Goal: Use online tool/utility: Utilize a website feature to perform a specific function

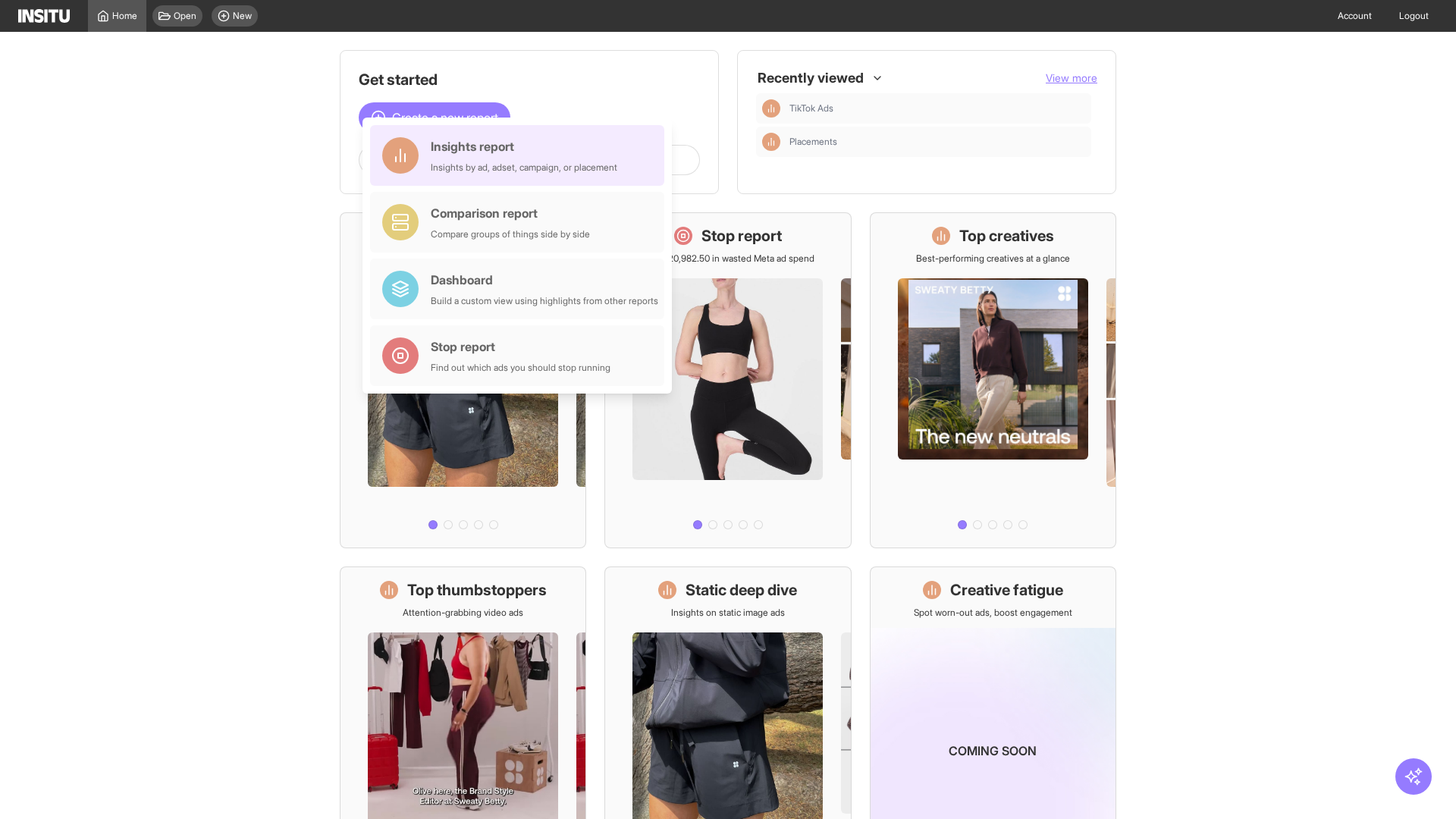
click at [521, 155] on div "Insights report Insights by ad, adset, campaign, or placement" at bounding box center [524, 155] width 187 height 36
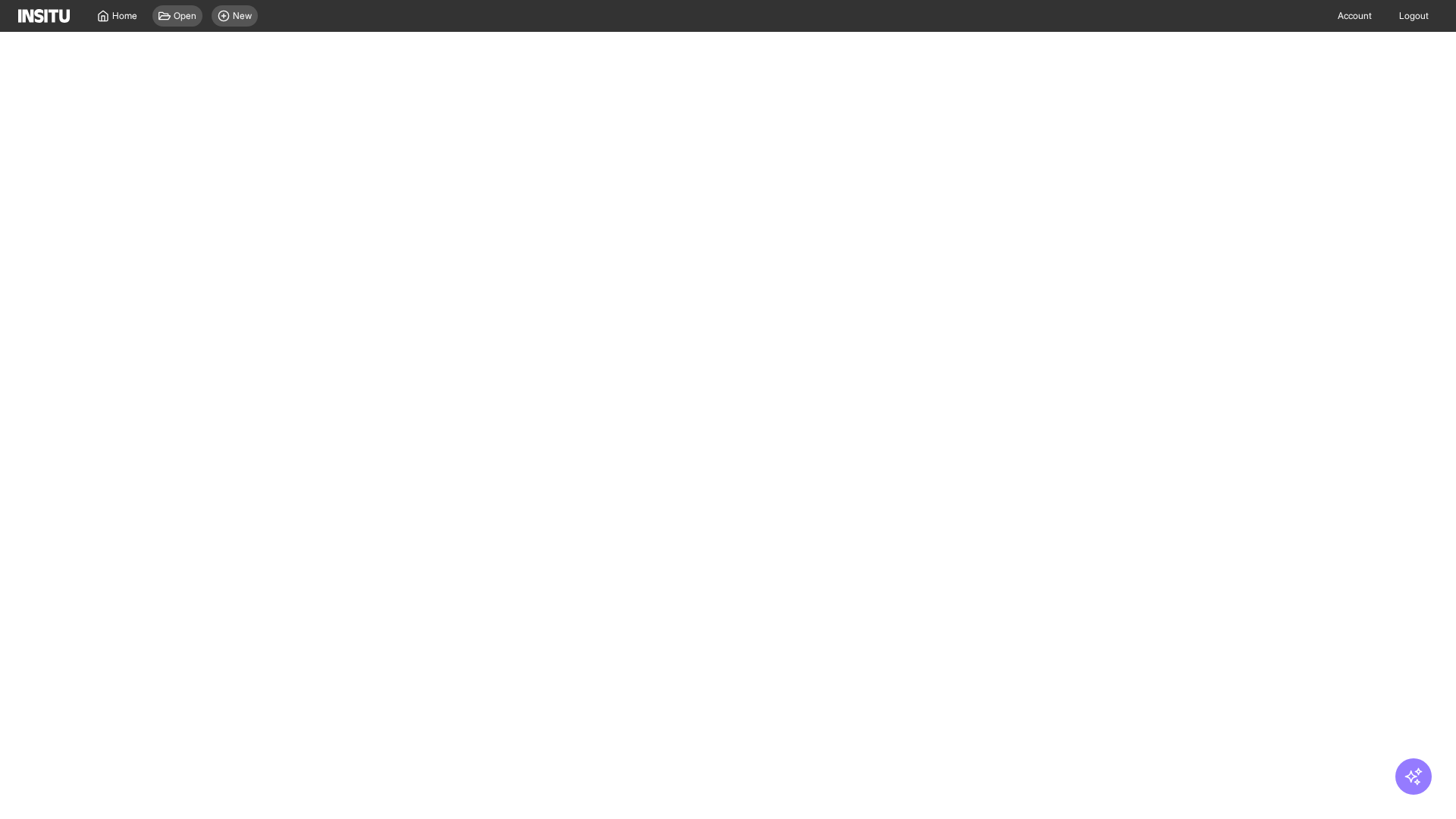
select select "**"
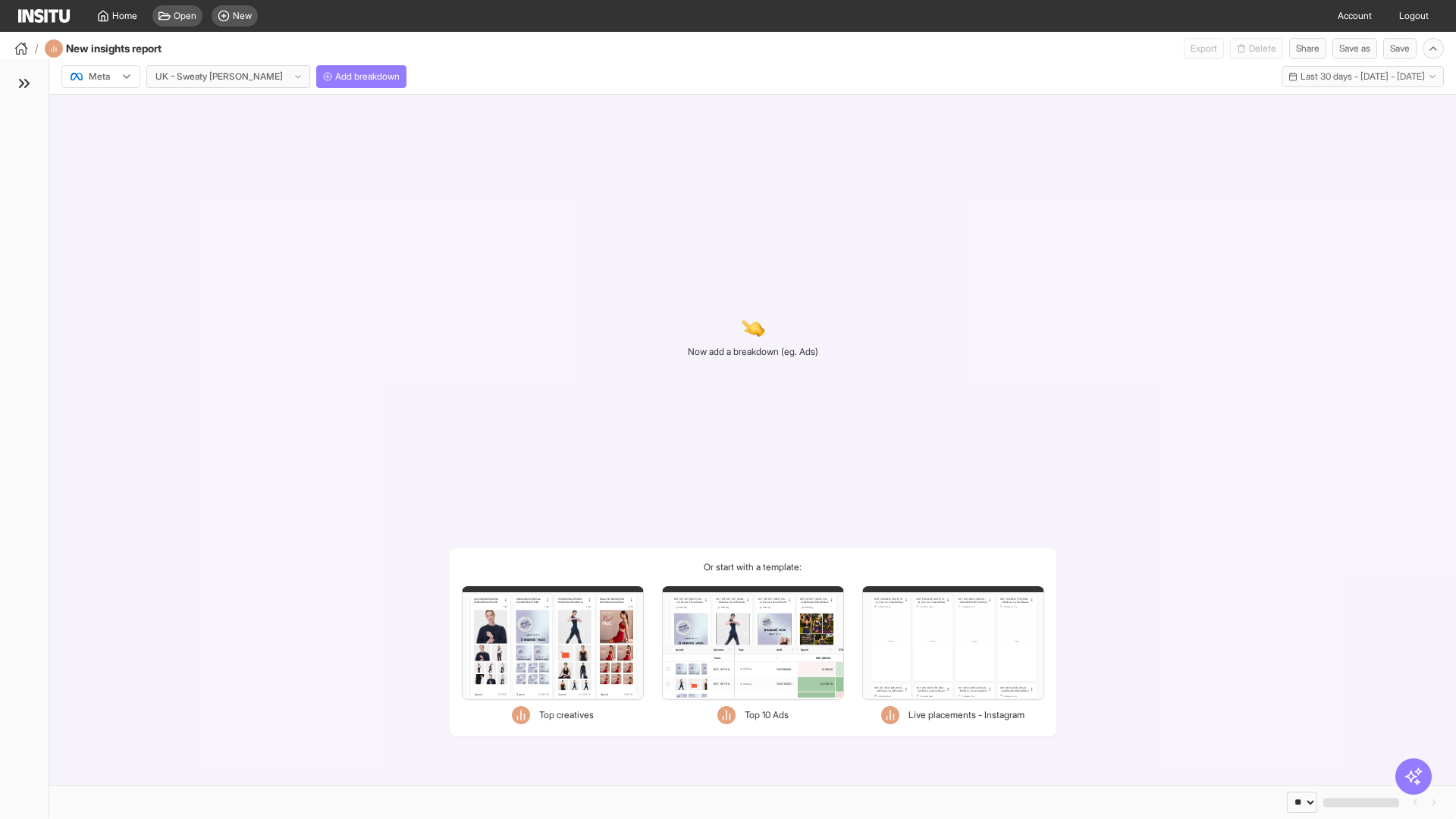
click at [101, 77] on div at bounding box center [90, 76] width 43 height 15
click at [100, 109] on span "Meta" at bounding box center [99, 109] width 21 height 13
click at [335, 77] on span "Add breakdown" at bounding box center [368, 76] width 65 height 12
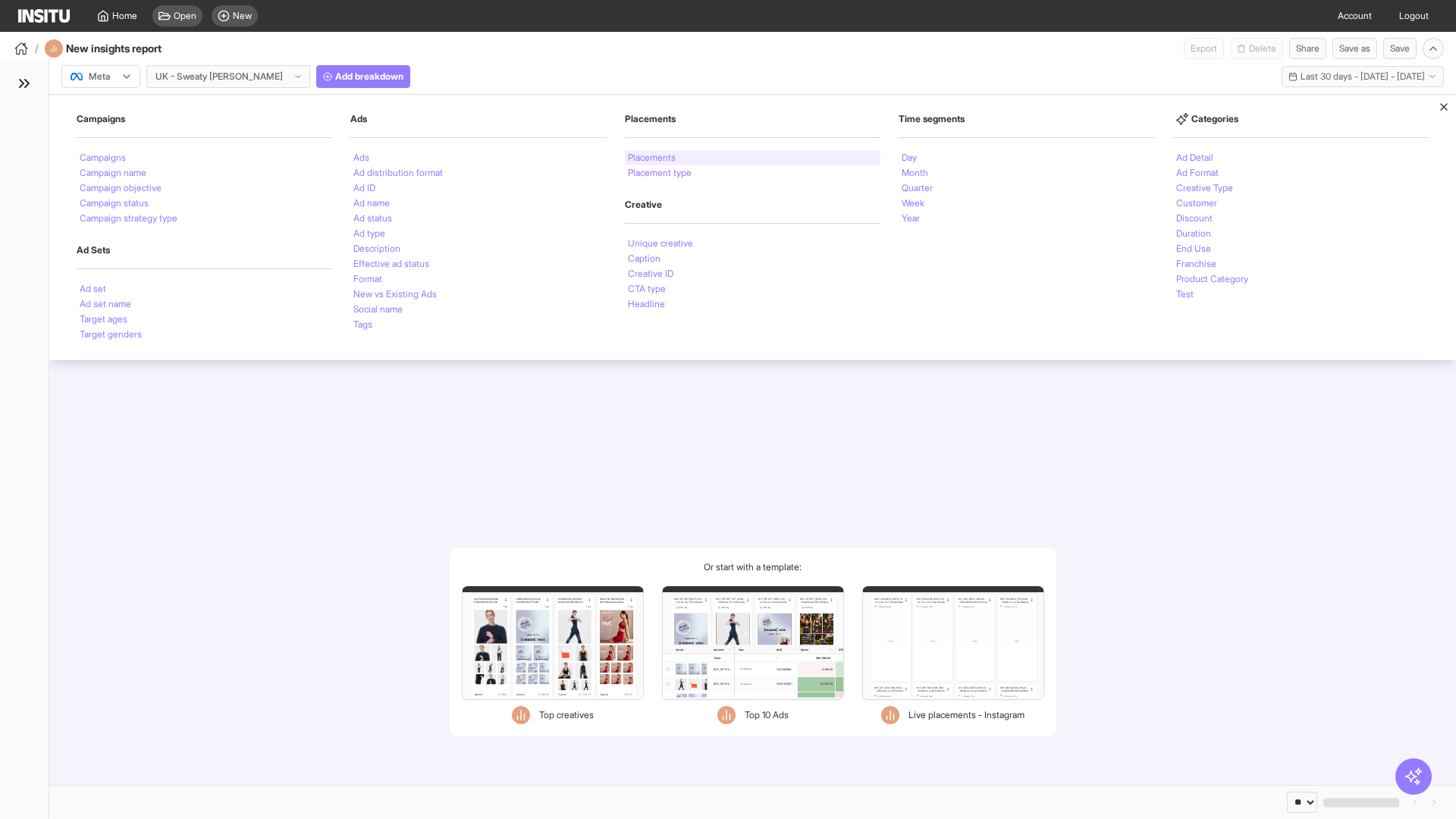
click at [653, 158] on li "Placements" at bounding box center [651, 158] width 48 height 9
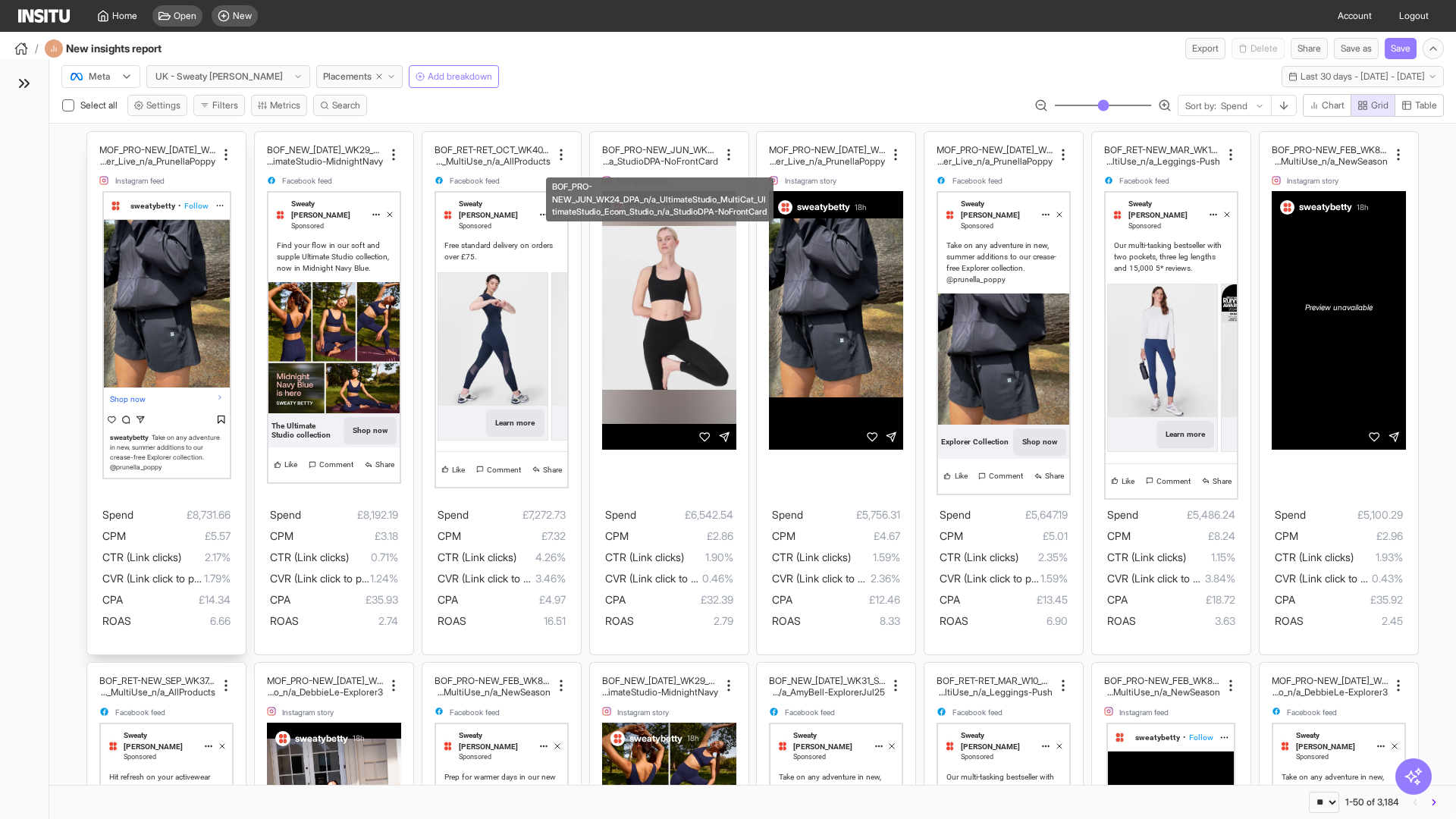
click at [95, 139] on div "MOF_PRO-NEW_[DATE]_WK30_Static_n/a_FullPrice_Multi Cat_Explorer_Influencer_Live…" at bounding box center [166, 393] width 159 height 522
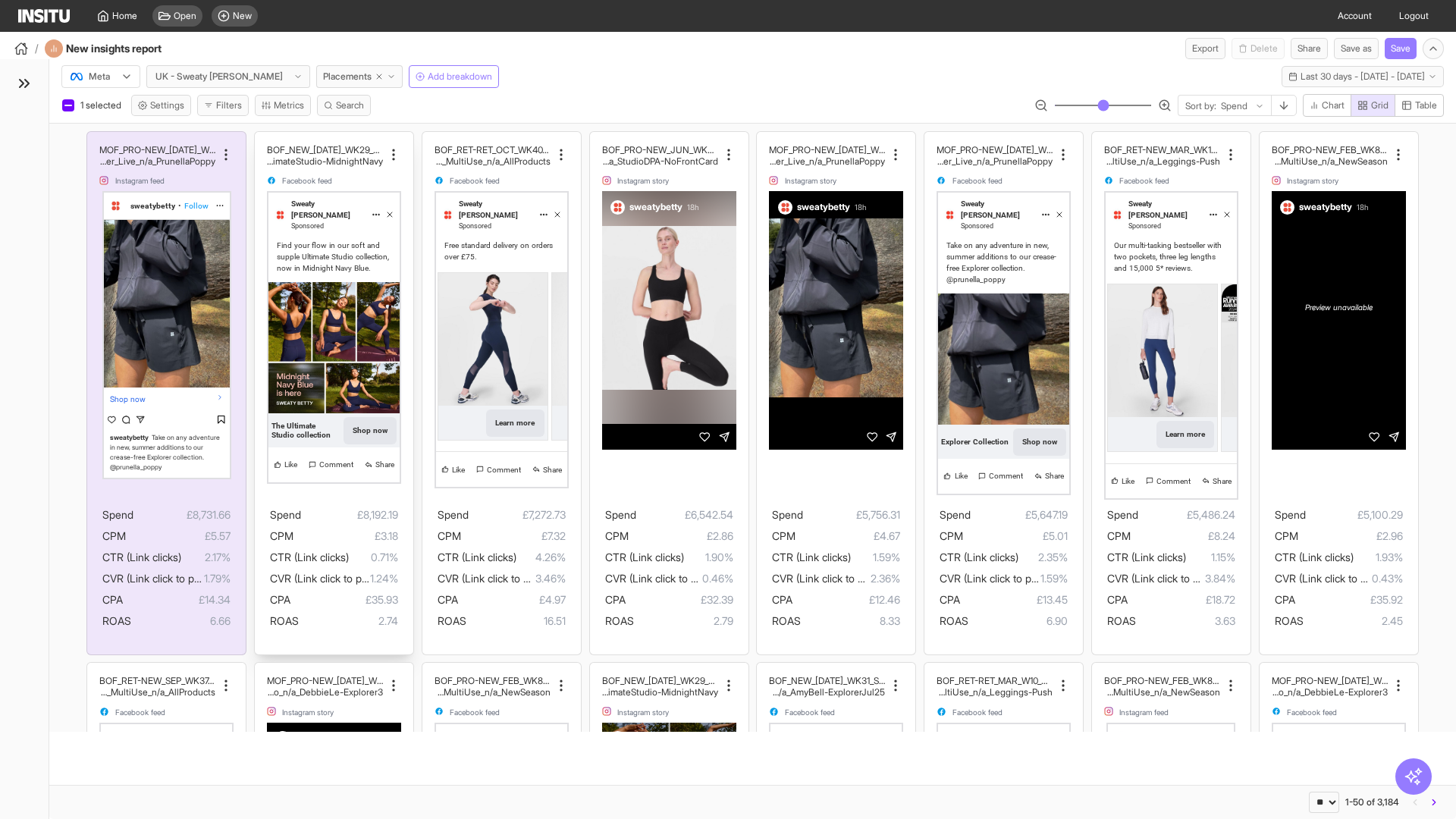
click at [262, 139] on div "BOF_NEW_[DATE]_WK29_Static_n/a_FullPrice_MultiCat_UltimateS tudio_Secondary_Mul…" at bounding box center [334, 393] width 159 height 522
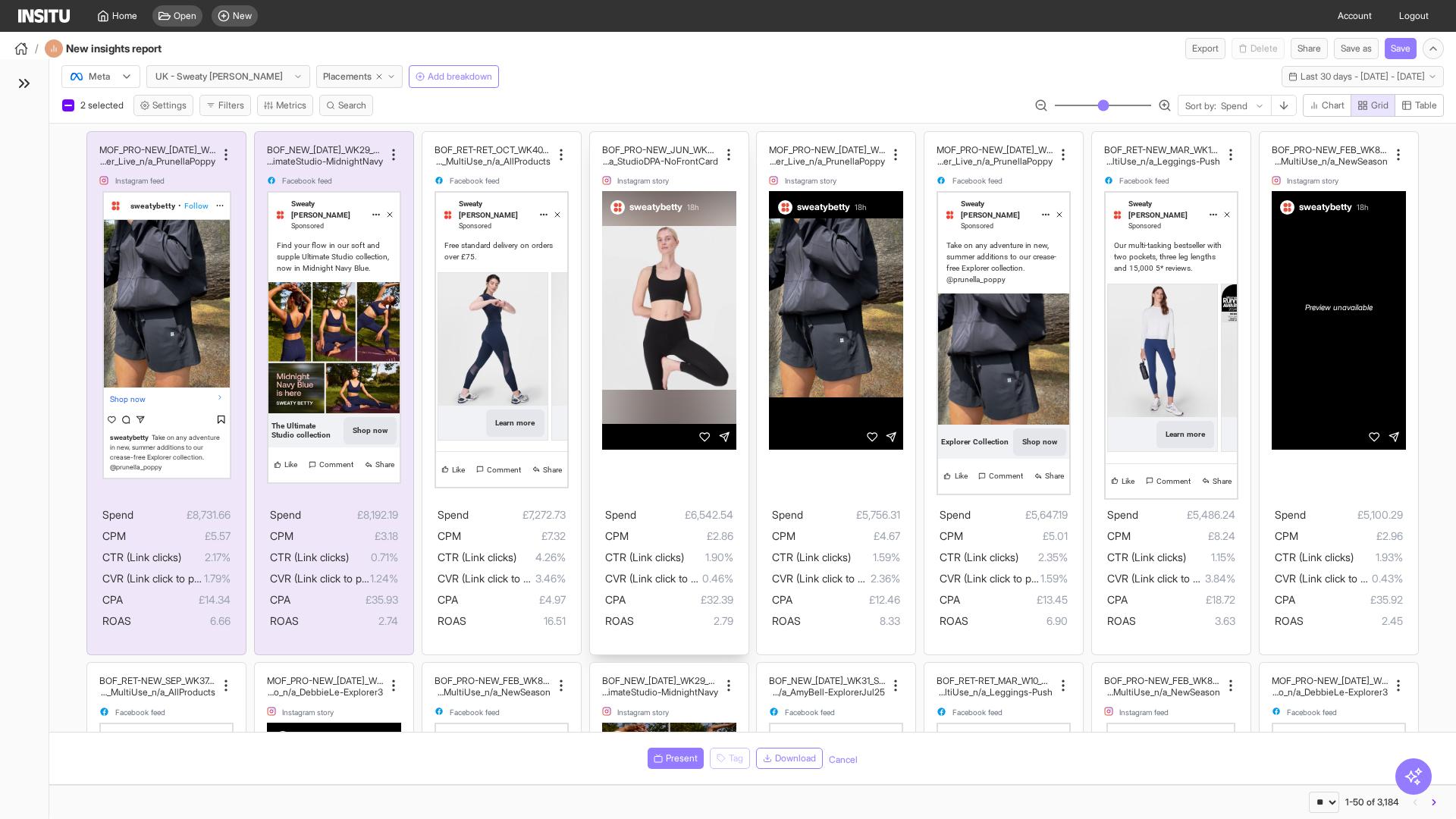
click at [597, 139] on div "BOF_PRO-NEW_JUN_WK24_DPA_n/a_UltimateStudio_MultiCat_ UltimateStudio_Ecom_Studi…" at bounding box center [669, 393] width 159 height 522
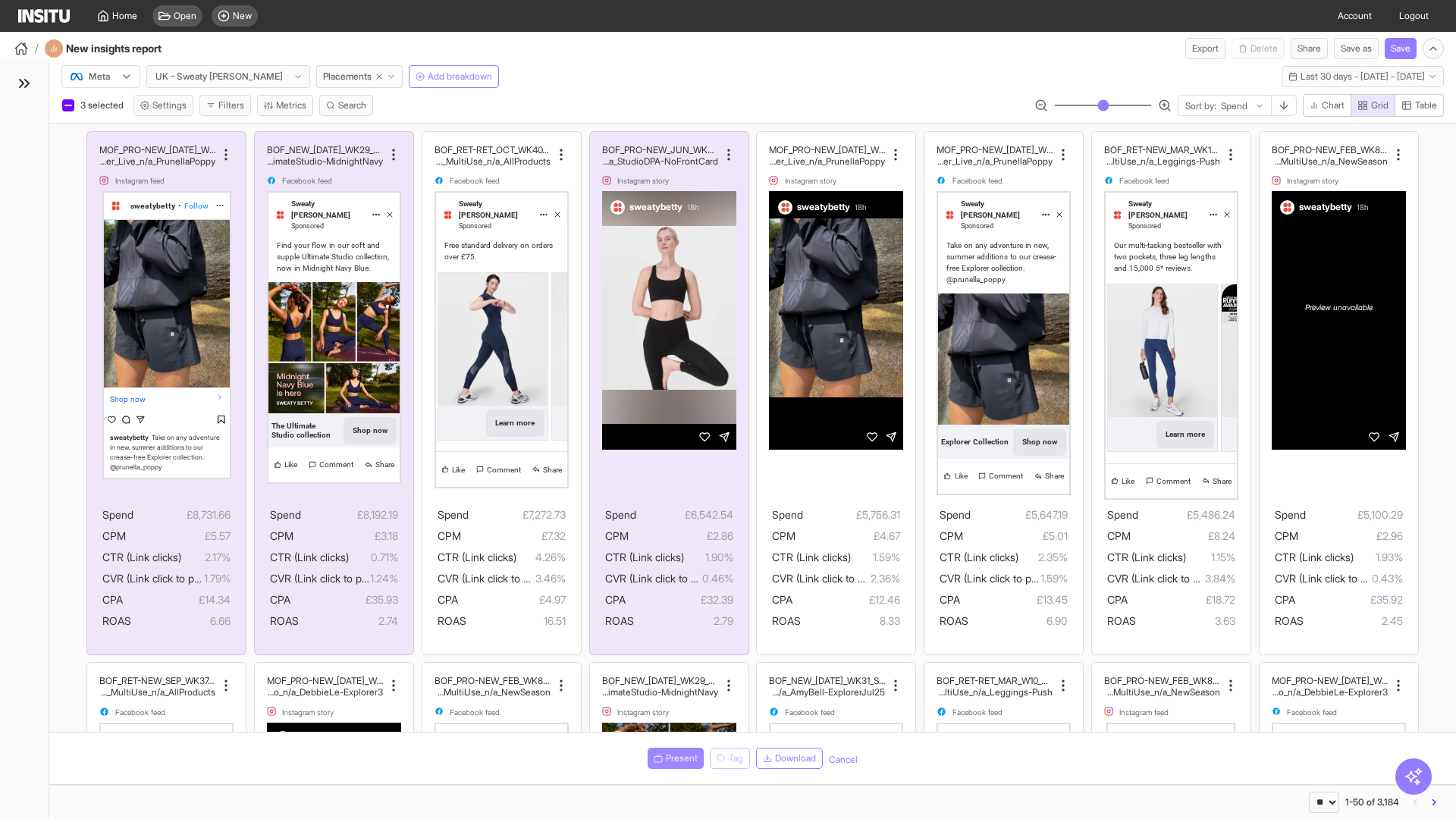
click at [673, 758] on span "Present" at bounding box center [681, 758] width 32 height 12
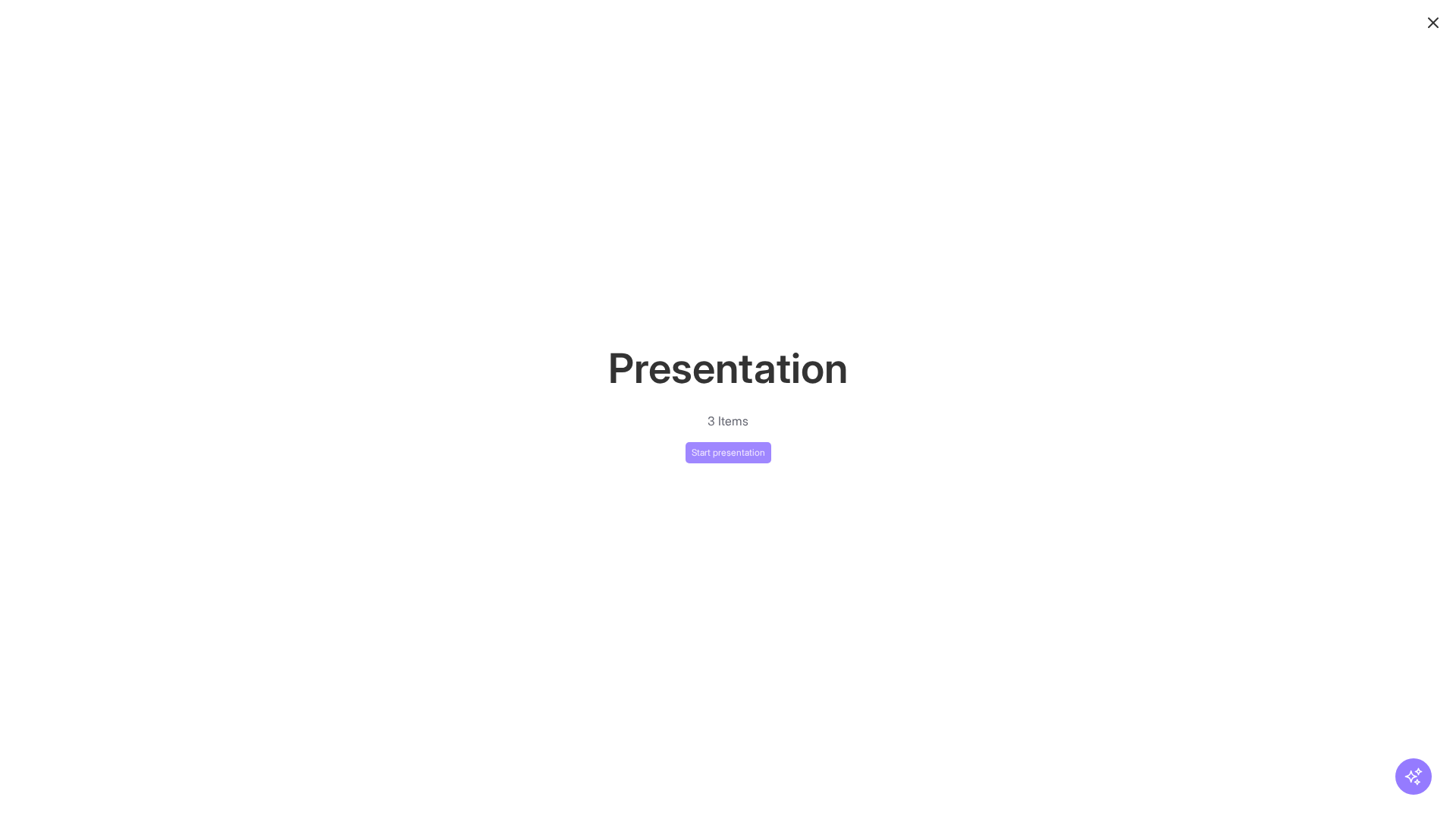
click at [728, 452] on button "Start presentation" at bounding box center [728, 453] width 86 height 21
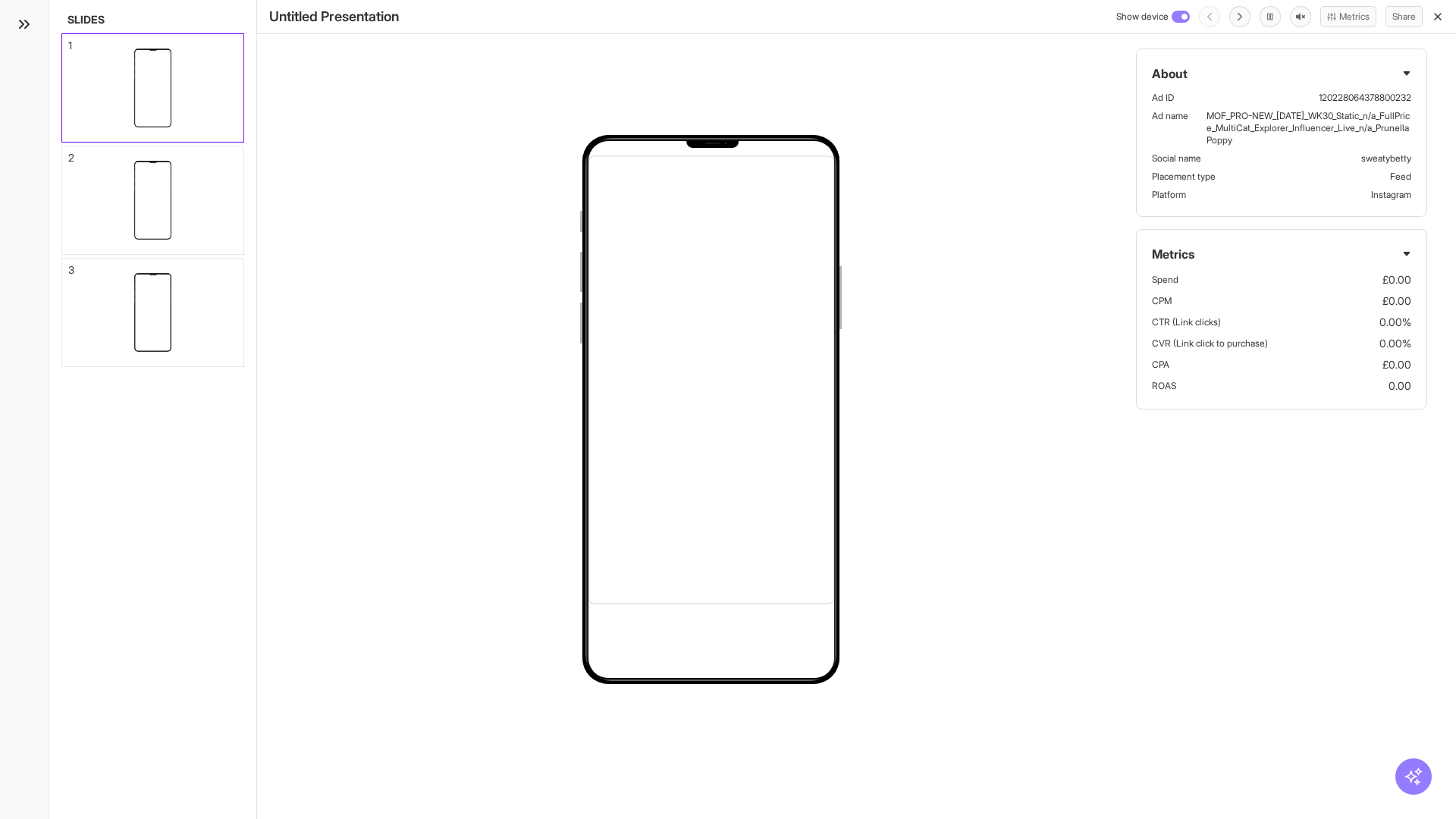
click at [69, 41] on div "1" at bounding box center [70, 45] width 4 height 10
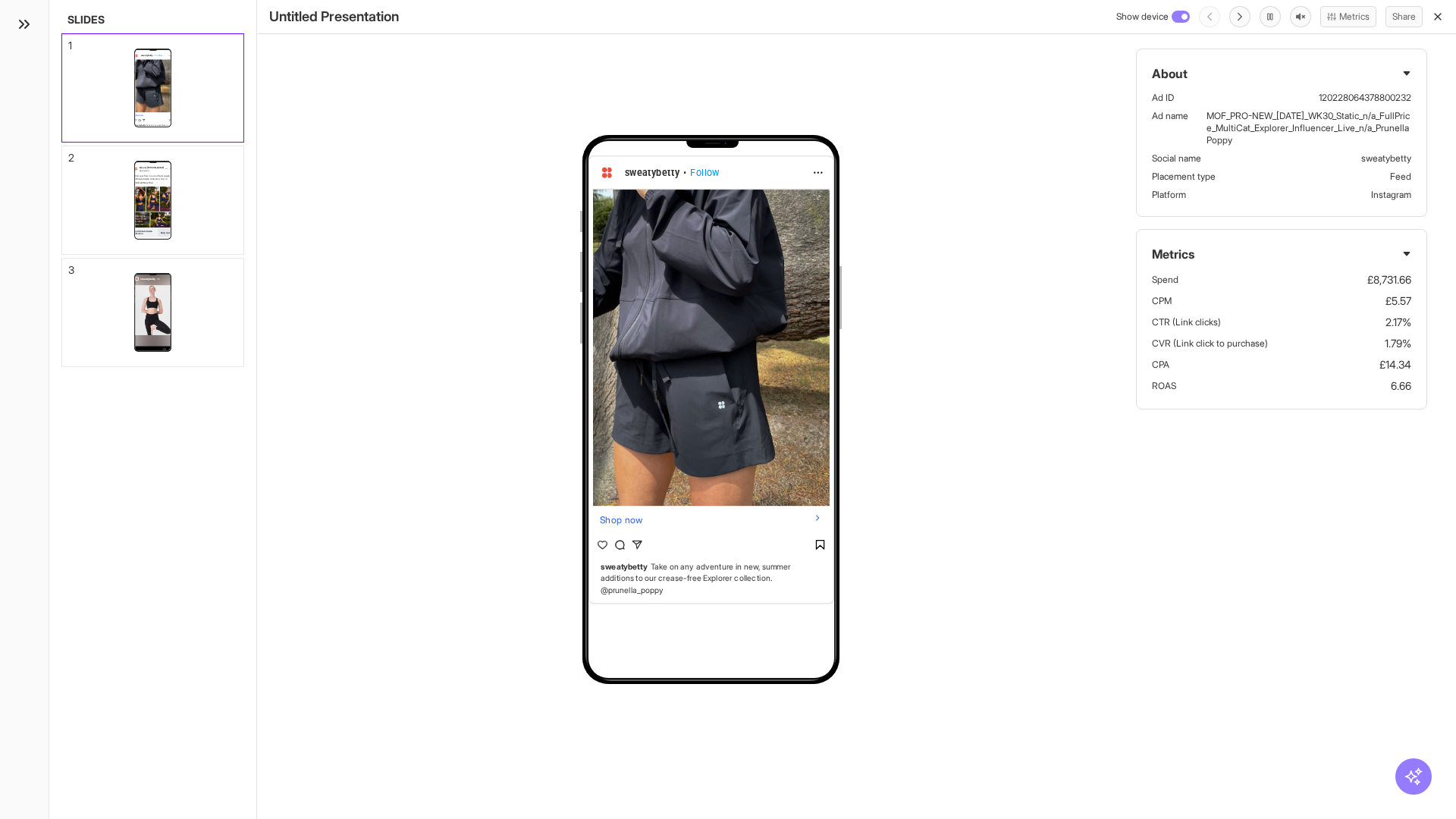
click at [69, 153] on div "2" at bounding box center [72, 157] width 6 height 10
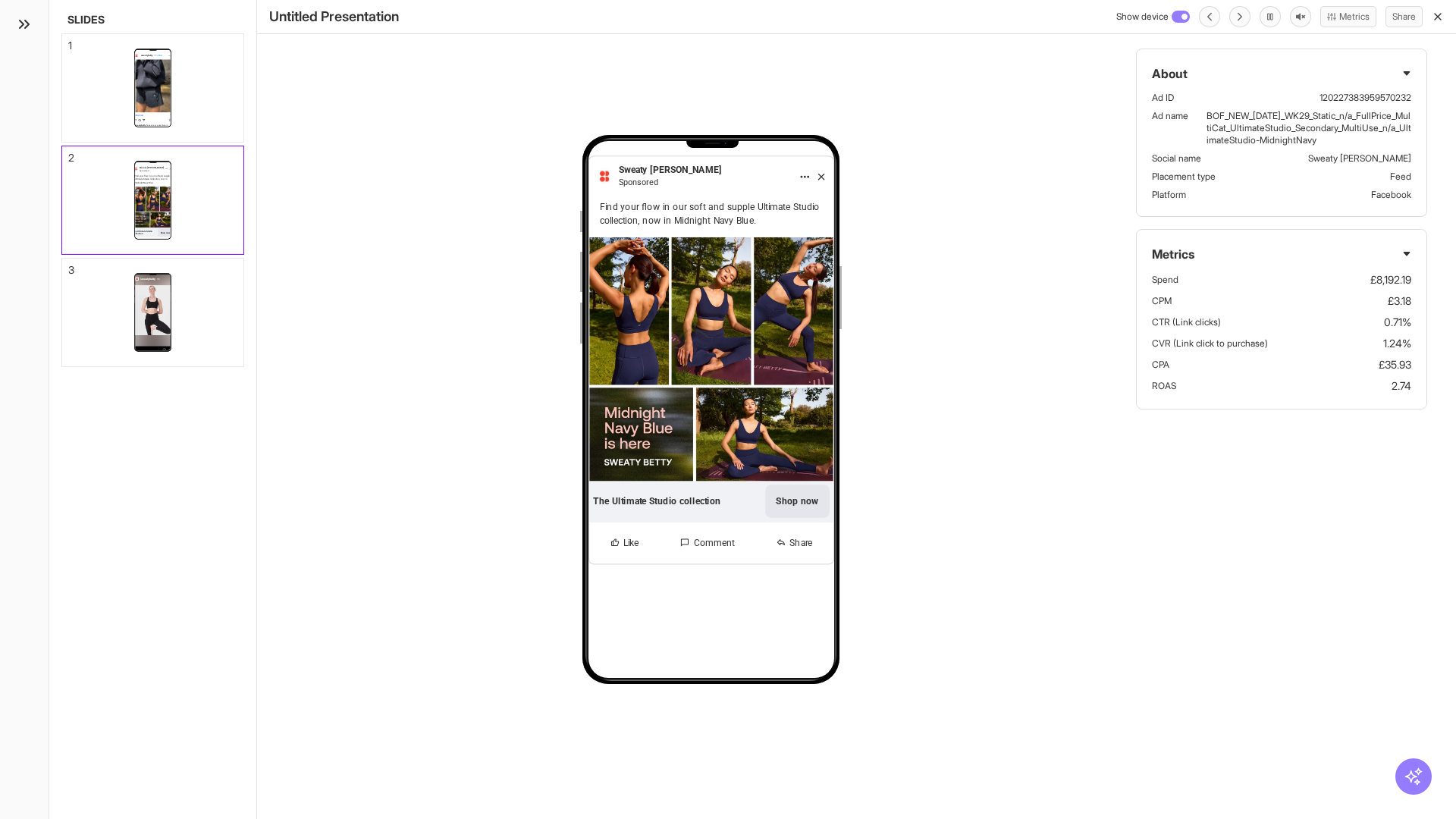
click at [69, 266] on div "3" at bounding box center [72, 270] width 6 height 10
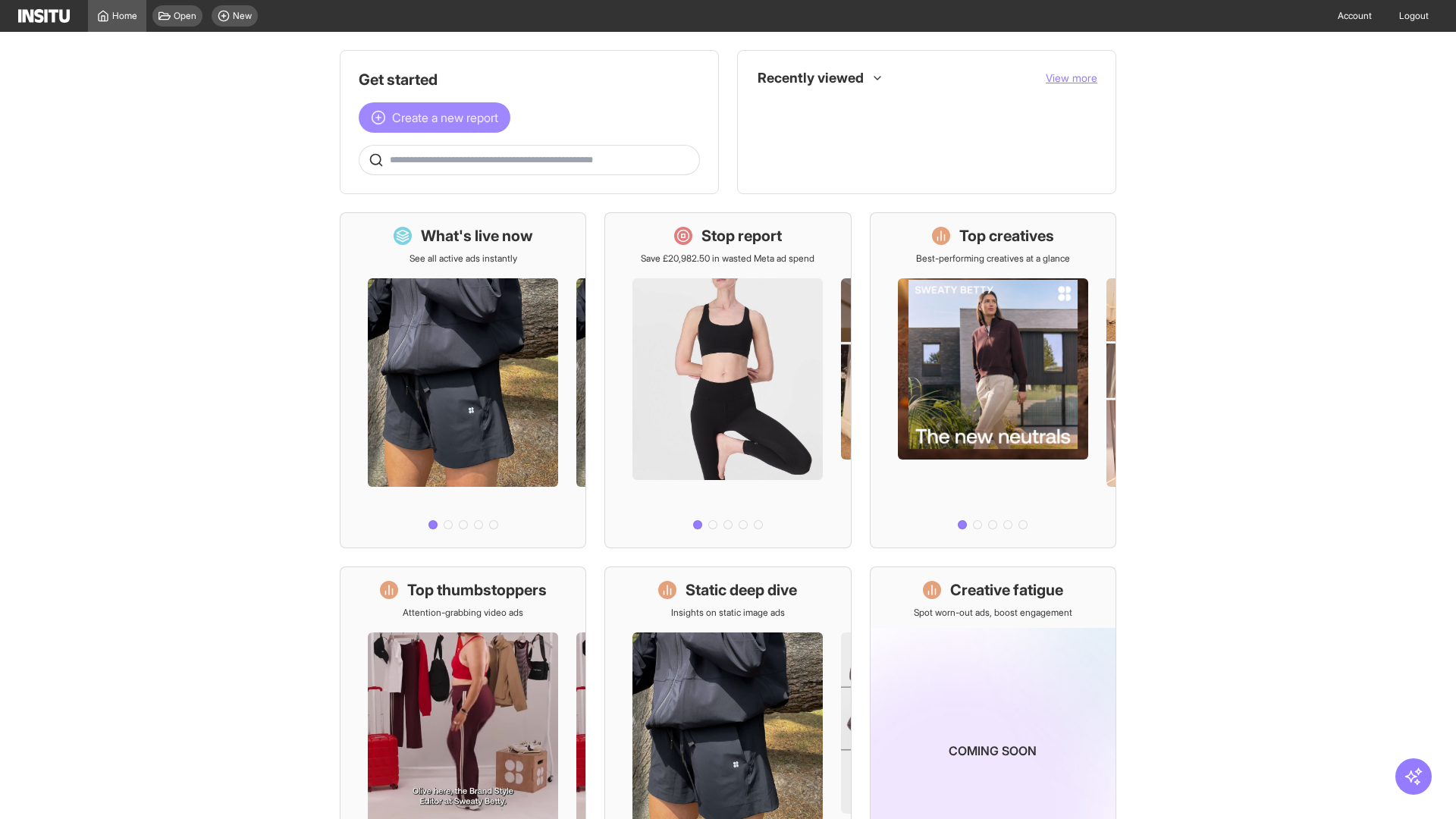
click at [439, 118] on span "Create a new report" at bounding box center [445, 117] width 106 height 18
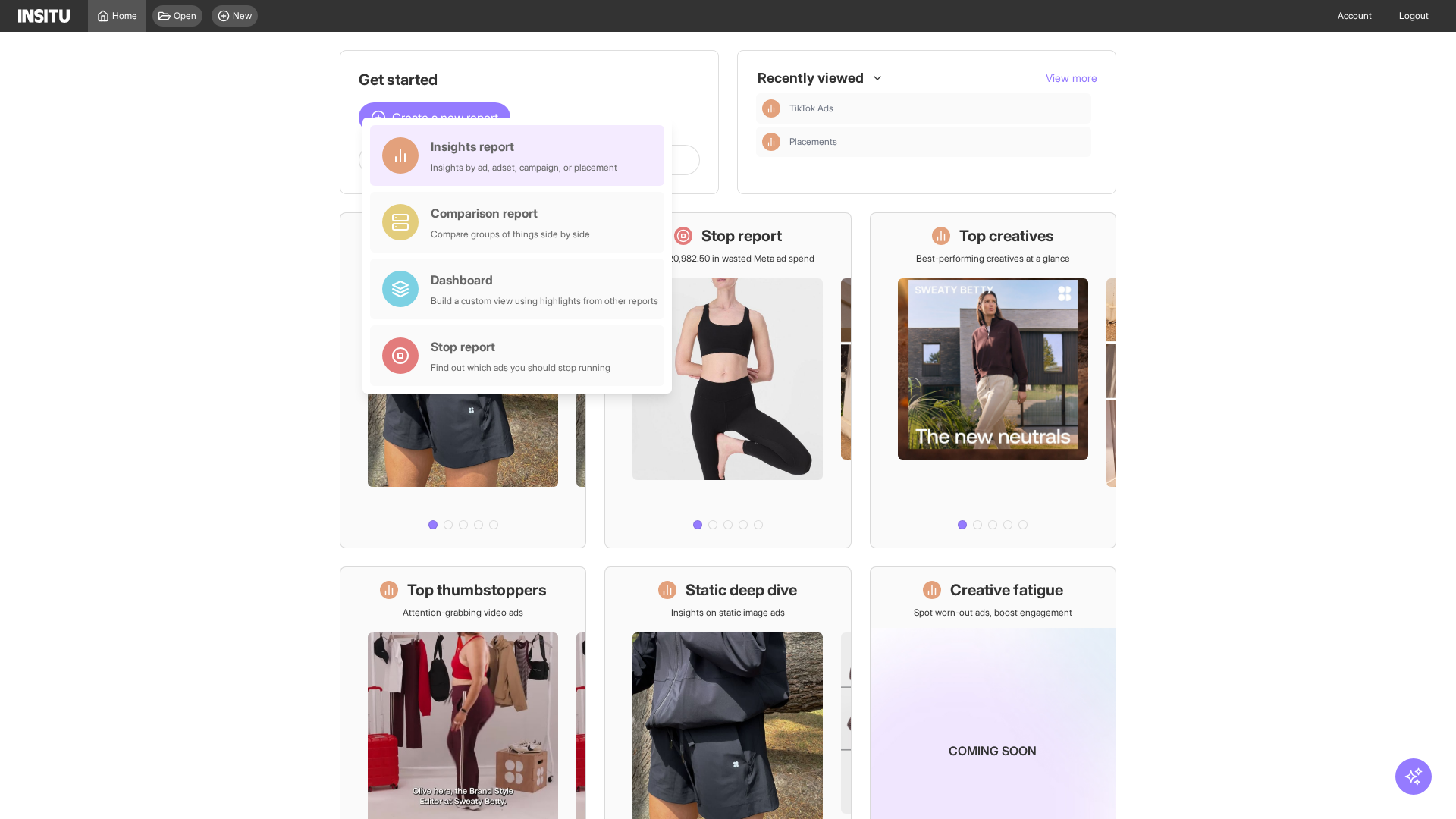
click at [521, 155] on div "Insights report Insights by ad, adset, campaign, or placement" at bounding box center [524, 155] width 187 height 36
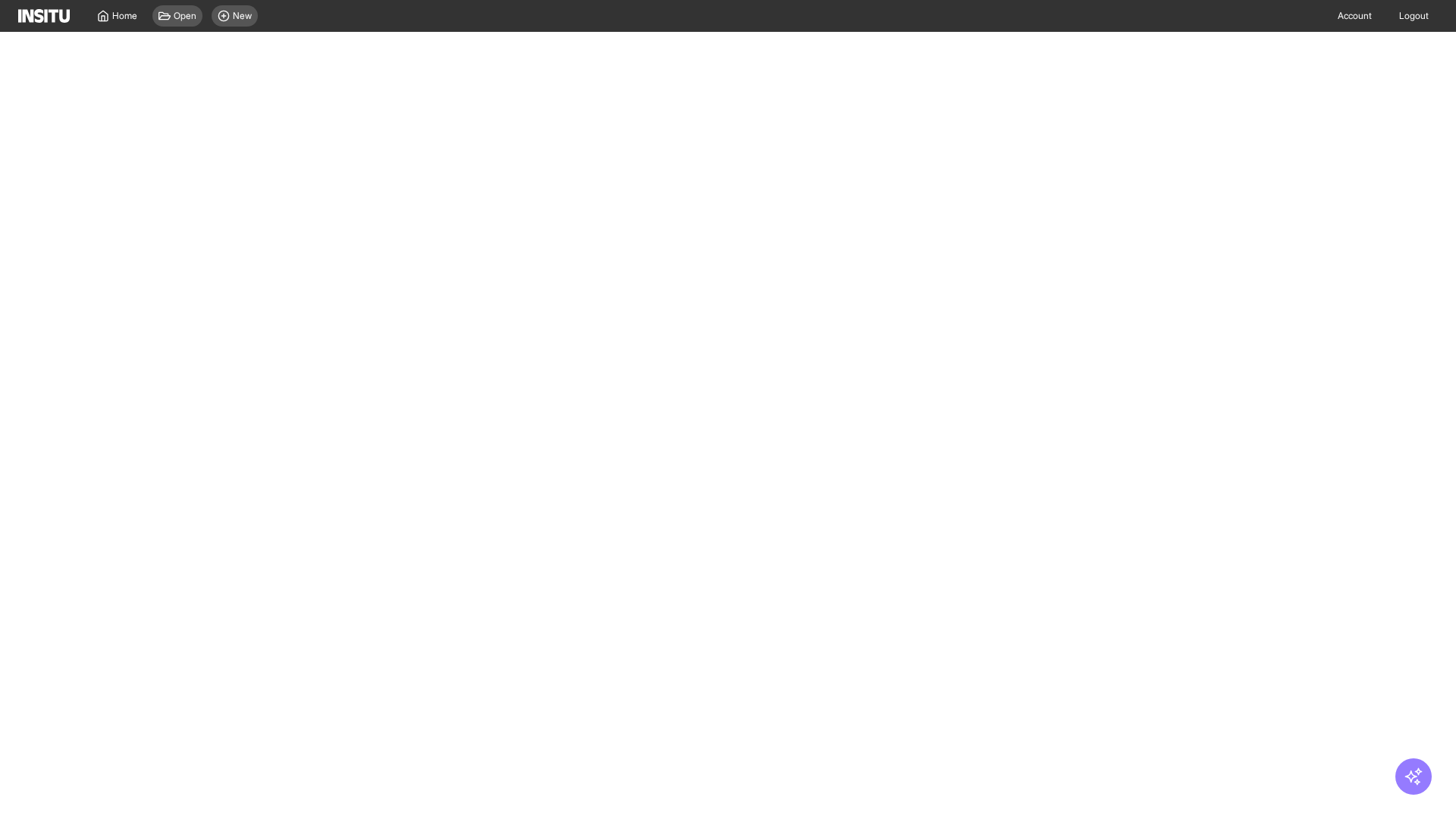
select select "**"
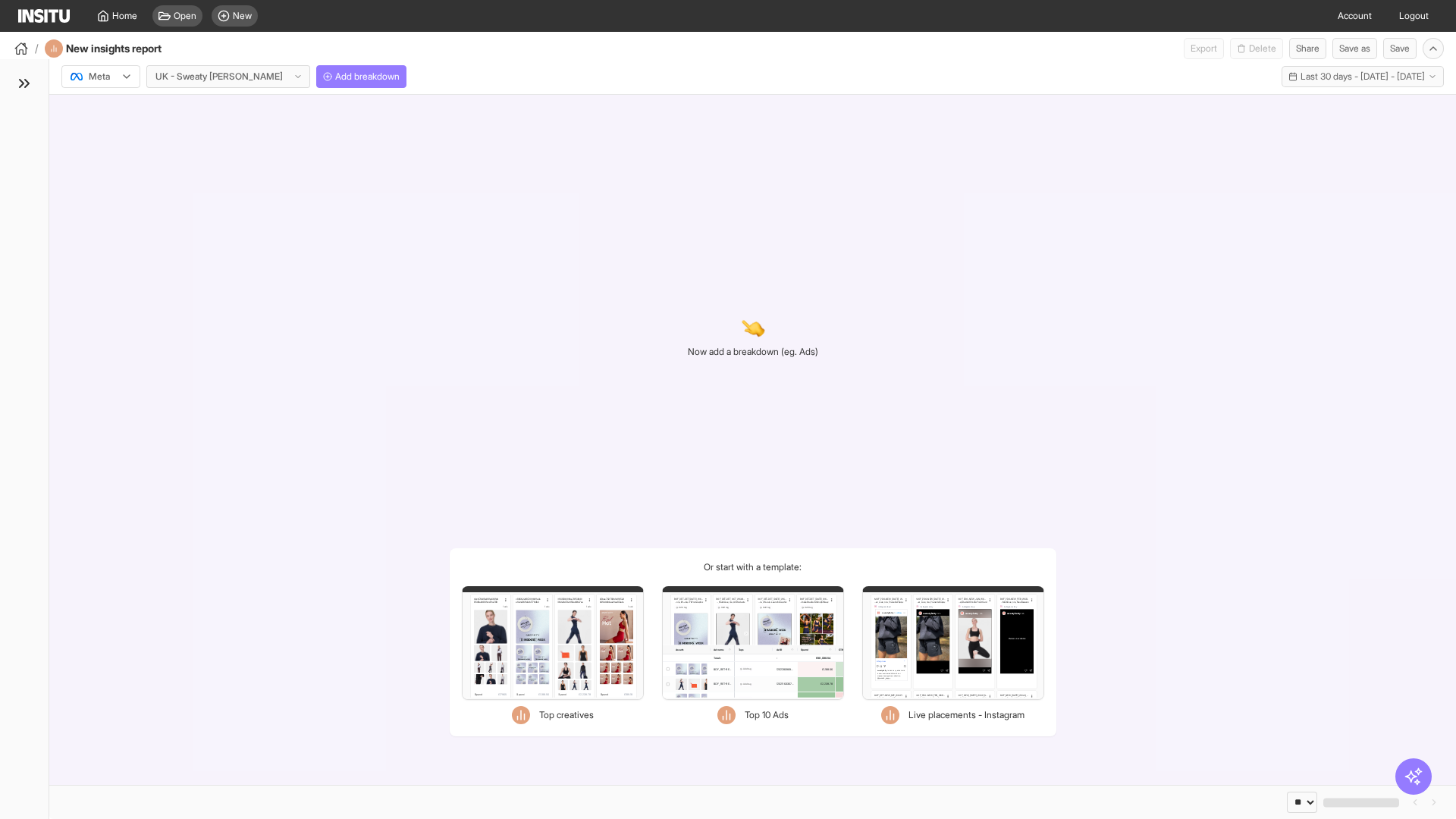
click at [101, 77] on div at bounding box center [90, 76] width 43 height 15
click at [100, 109] on span "Meta" at bounding box center [99, 109] width 21 height 13
click at [335, 77] on span "Add breakdown" at bounding box center [368, 76] width 65 height 12
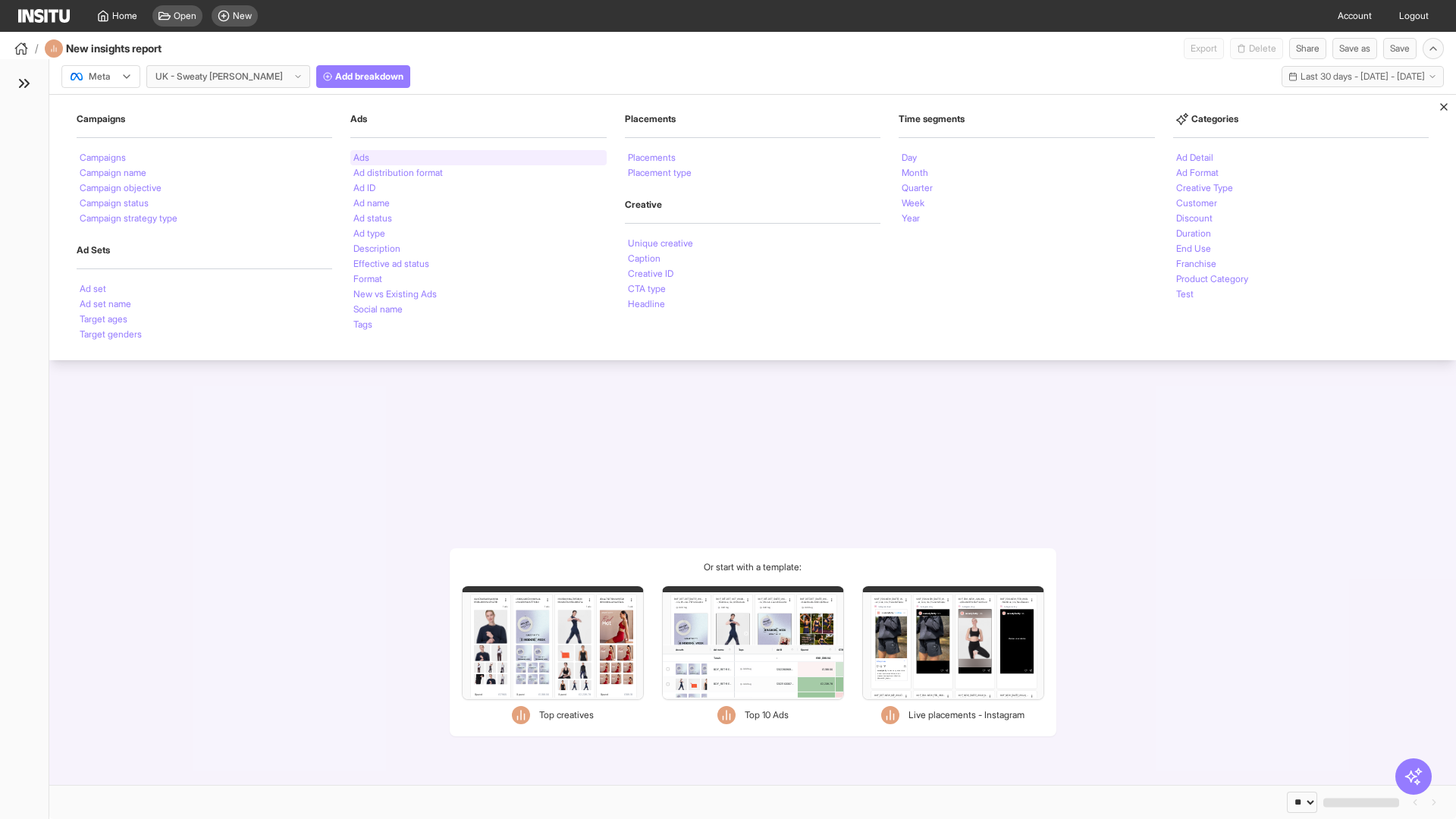
click at [361, 158] on li "Ads" at bounding box center [361, 158] width 16 height 9
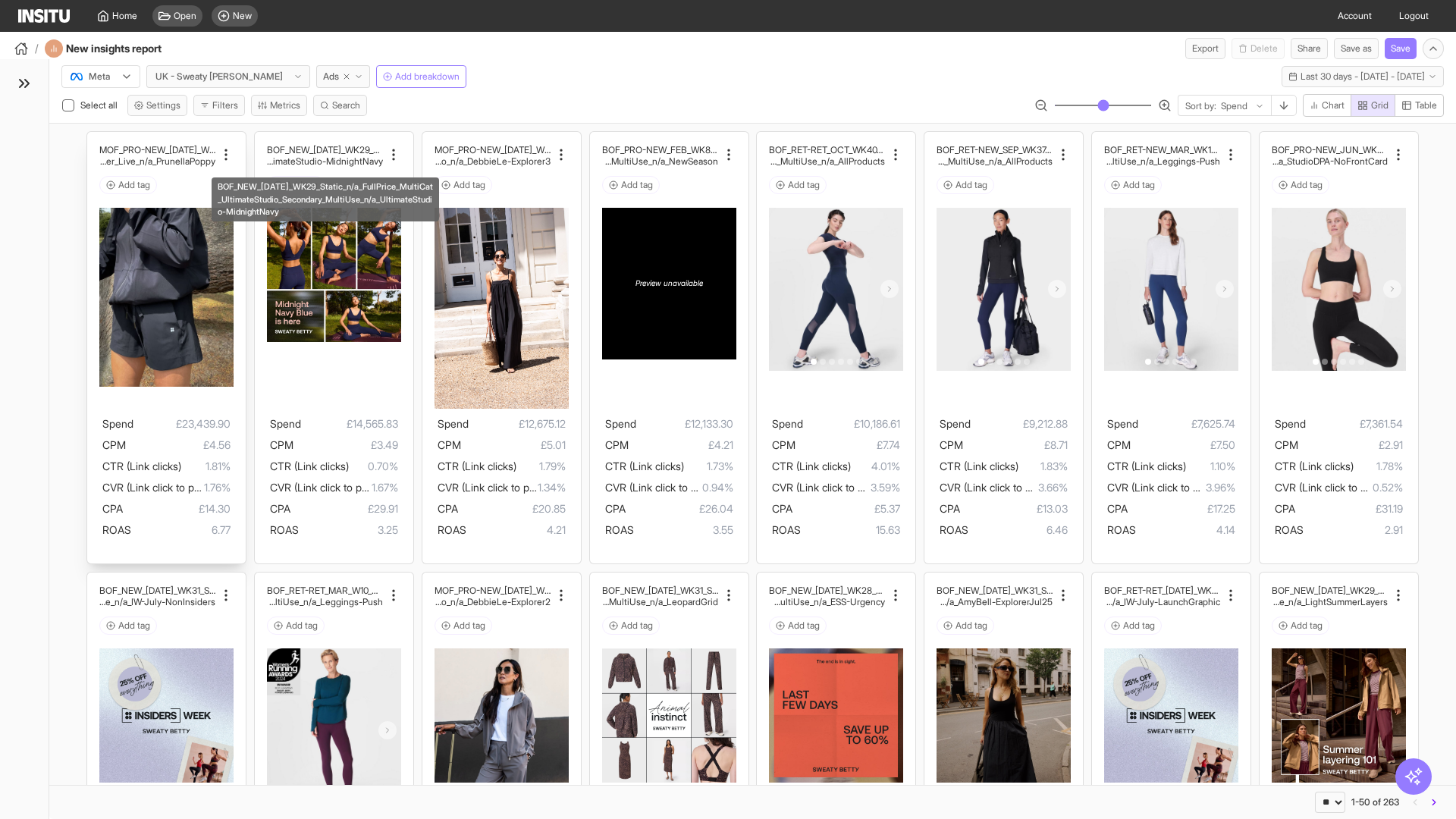
click at [95, 139] on div "MOF_PRO-NEW_JUL_WK30_Static_n/a_FullPrice_Multi Cat_Explorer_Influencer_Live_n/…" at bounding box center [166, 348] width 159 height 432
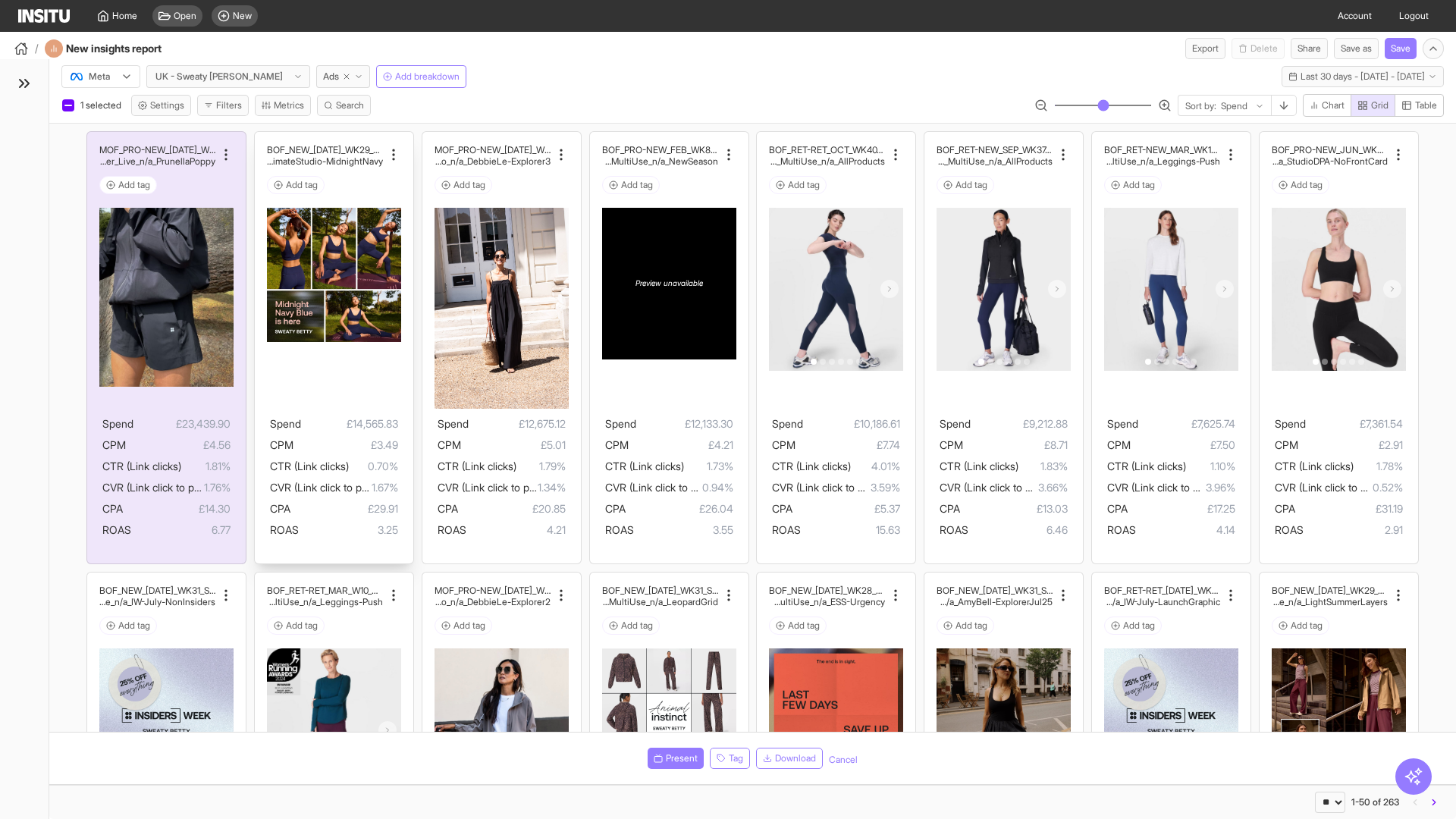
click at [262, 139] on div "BOF_NEW_JUL_WK29_Static_n/a_FullPrice_MultiCat_UltimateS tudio_Secondary_MultiU…" at bounding box center [334, 348] width 159 height 432
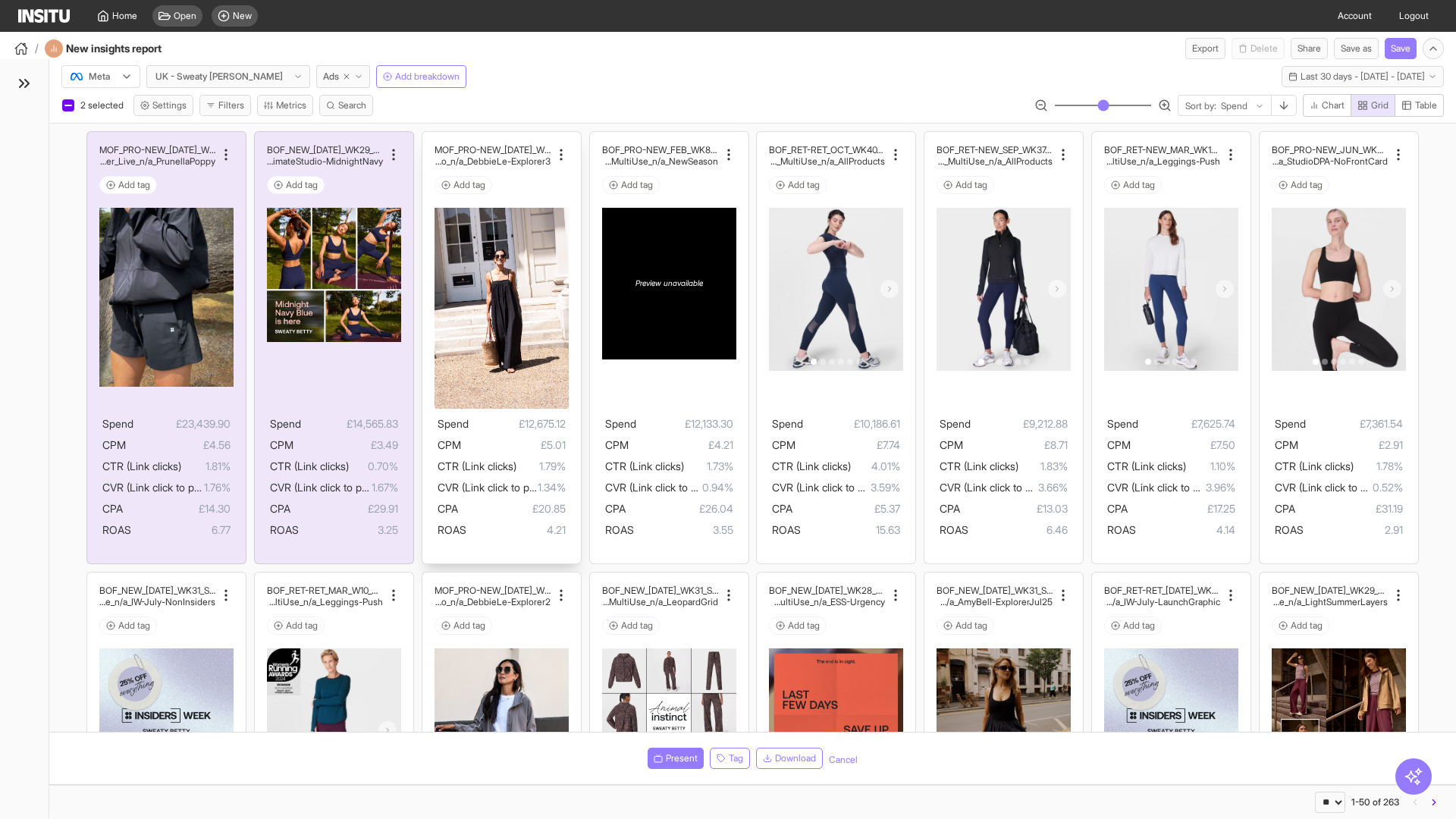
click at [429, 139] on div "MOF_PRO-NEW_JUL_WK29_Static_n/a_FullPrice_MultiCat_Ul timateStudio_Influencer_S…" at bounding box center [502, 348] width 159 height 432
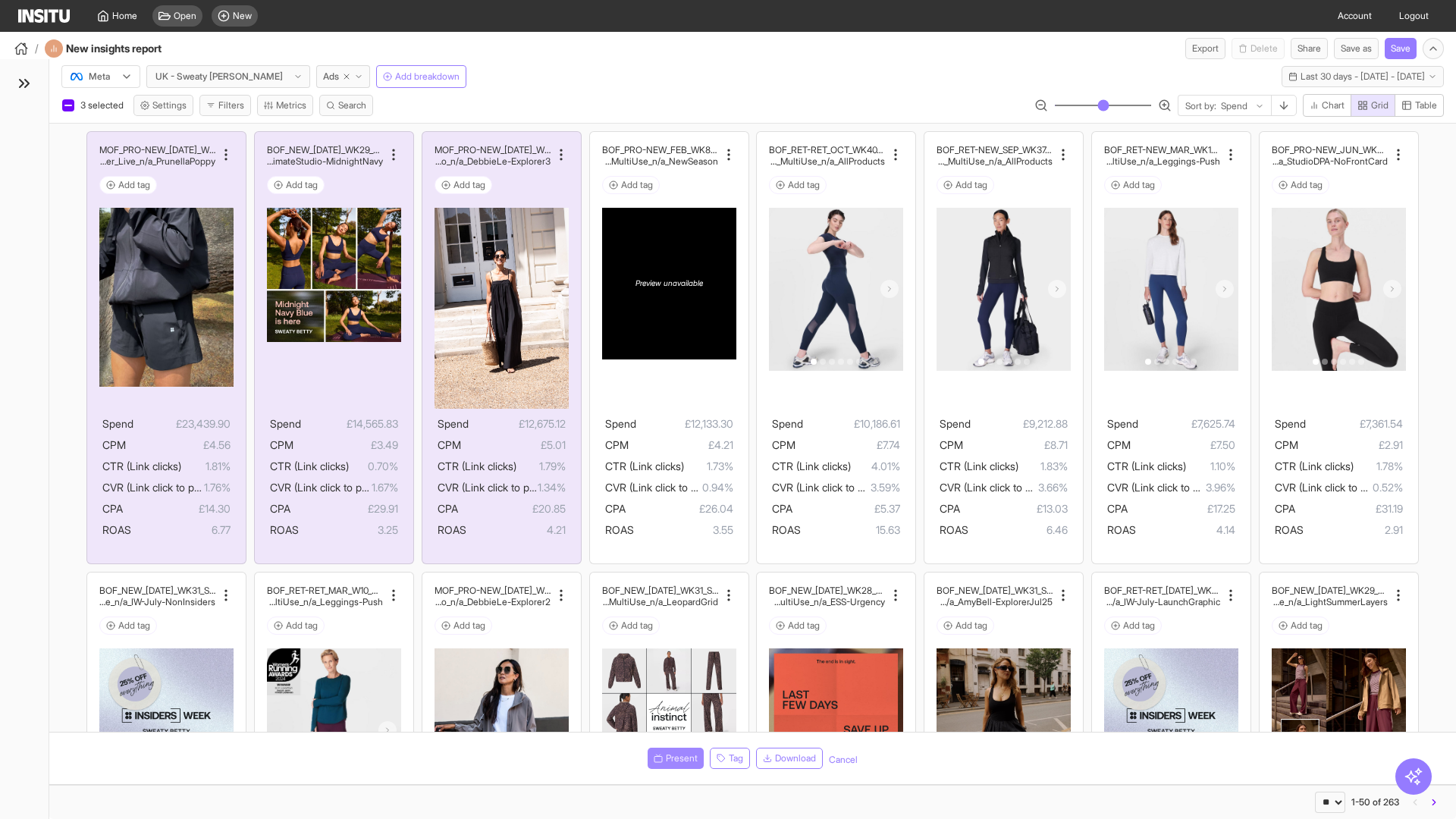
click at [673, 758] on span "Present" at bounding box center [681, 758] width 32 height 12
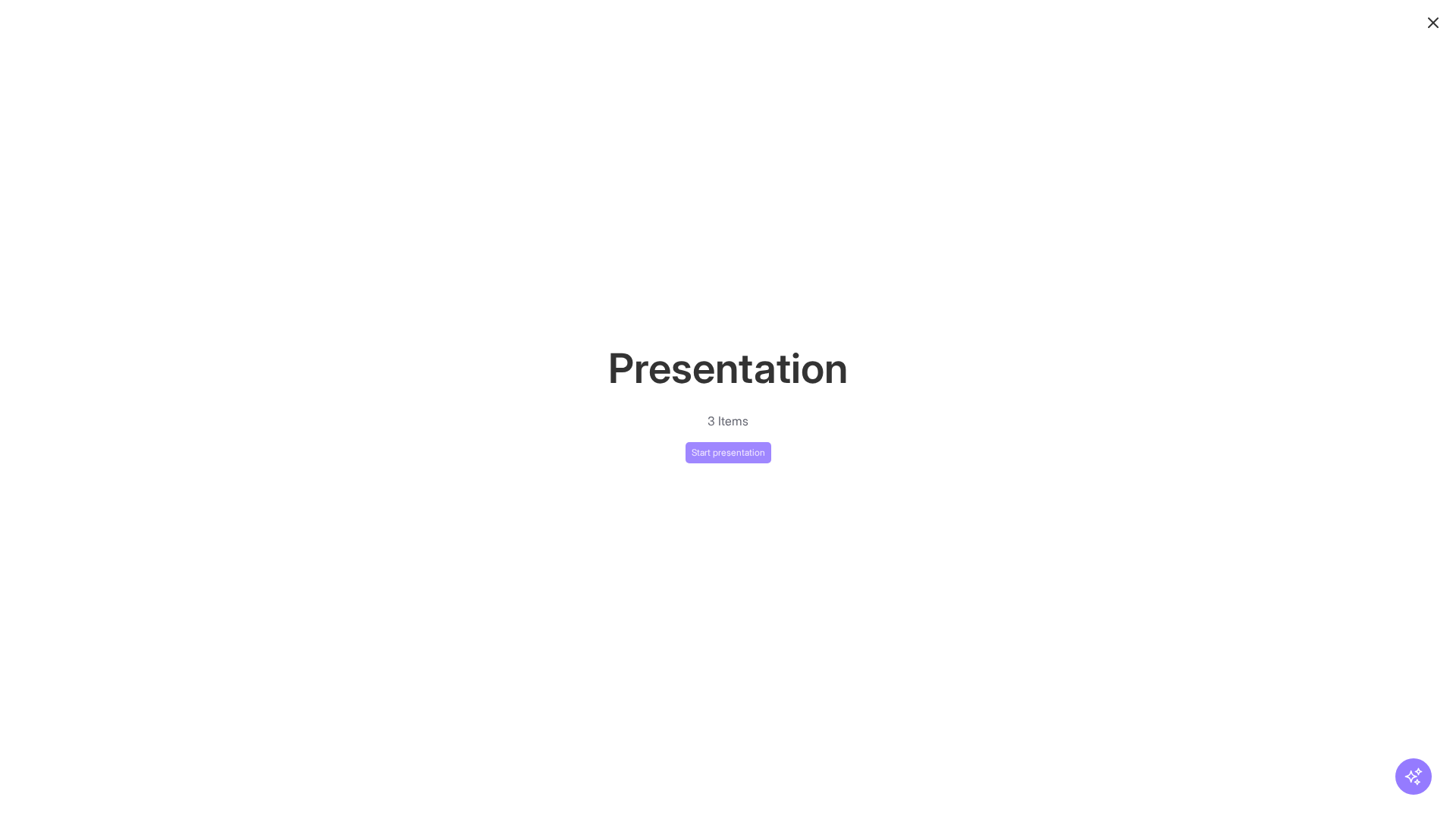
click at [728, 452] on button "Start presentation" at bounding box center [728, 453] width 86 height 21
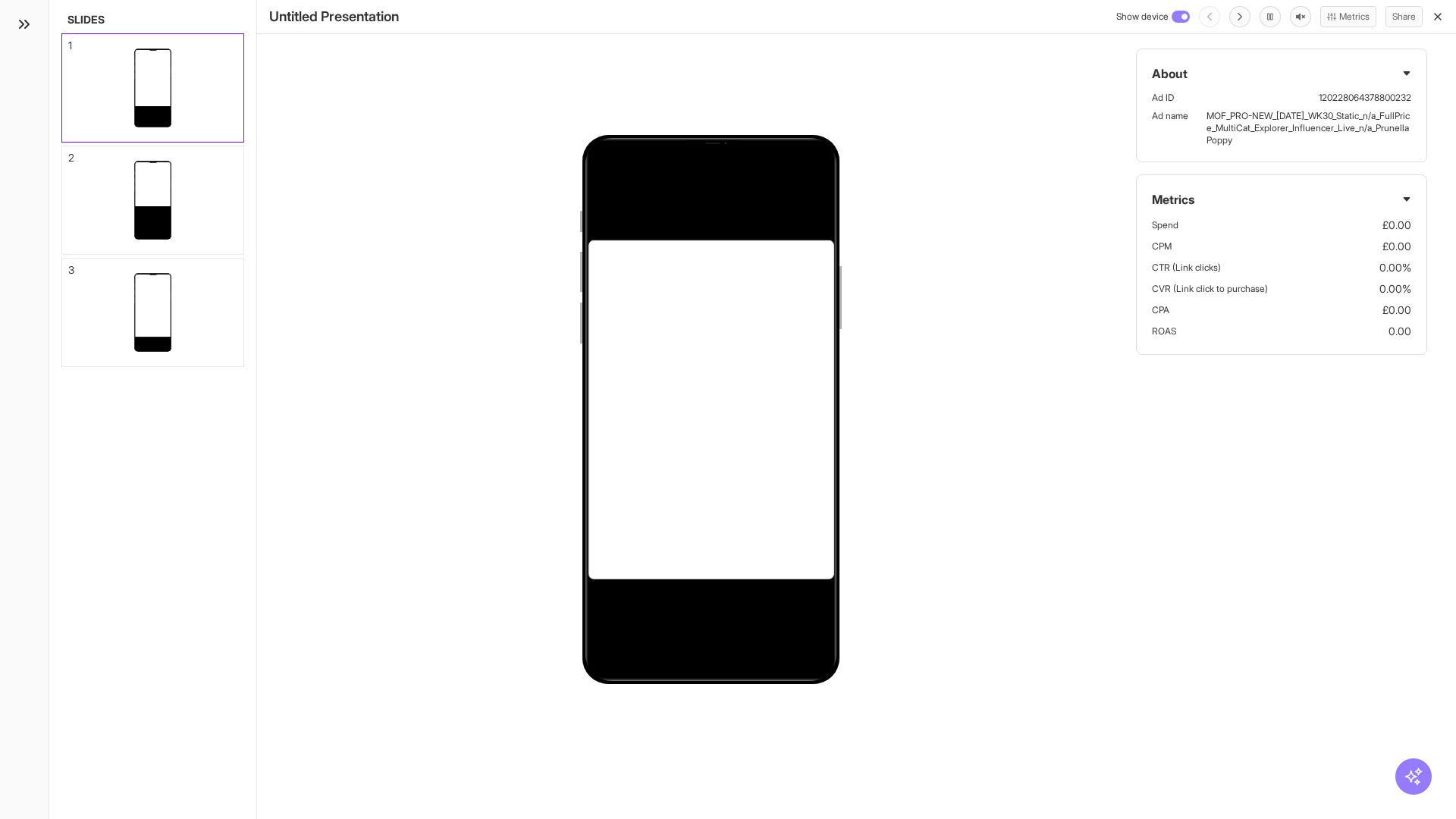
click at [69, 41] on div "1" at bounding box center [70, 45] width 4 height 10
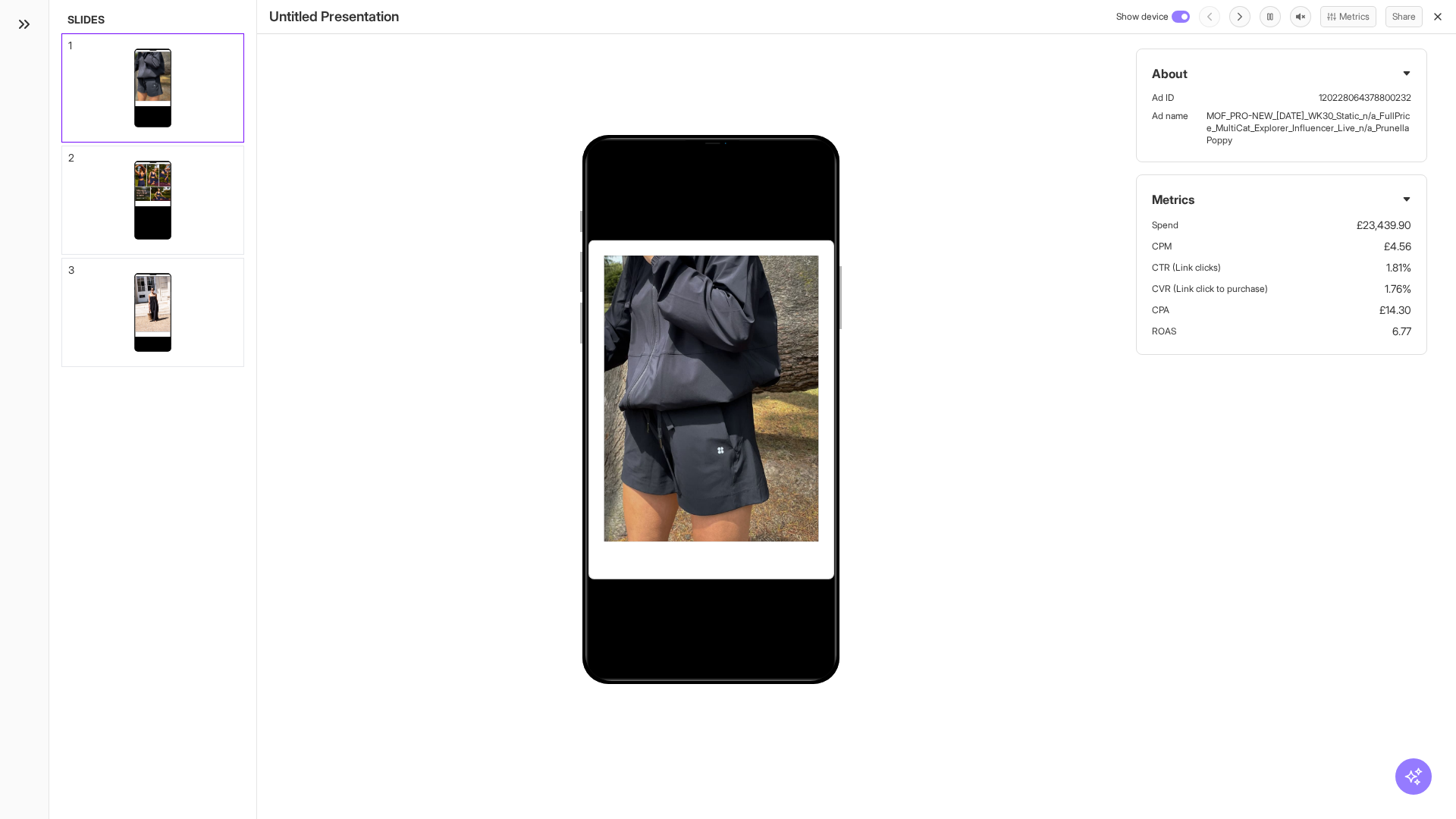
click at [69, 153] on div "2" at bounding box center [72, 157] width 6 height 10
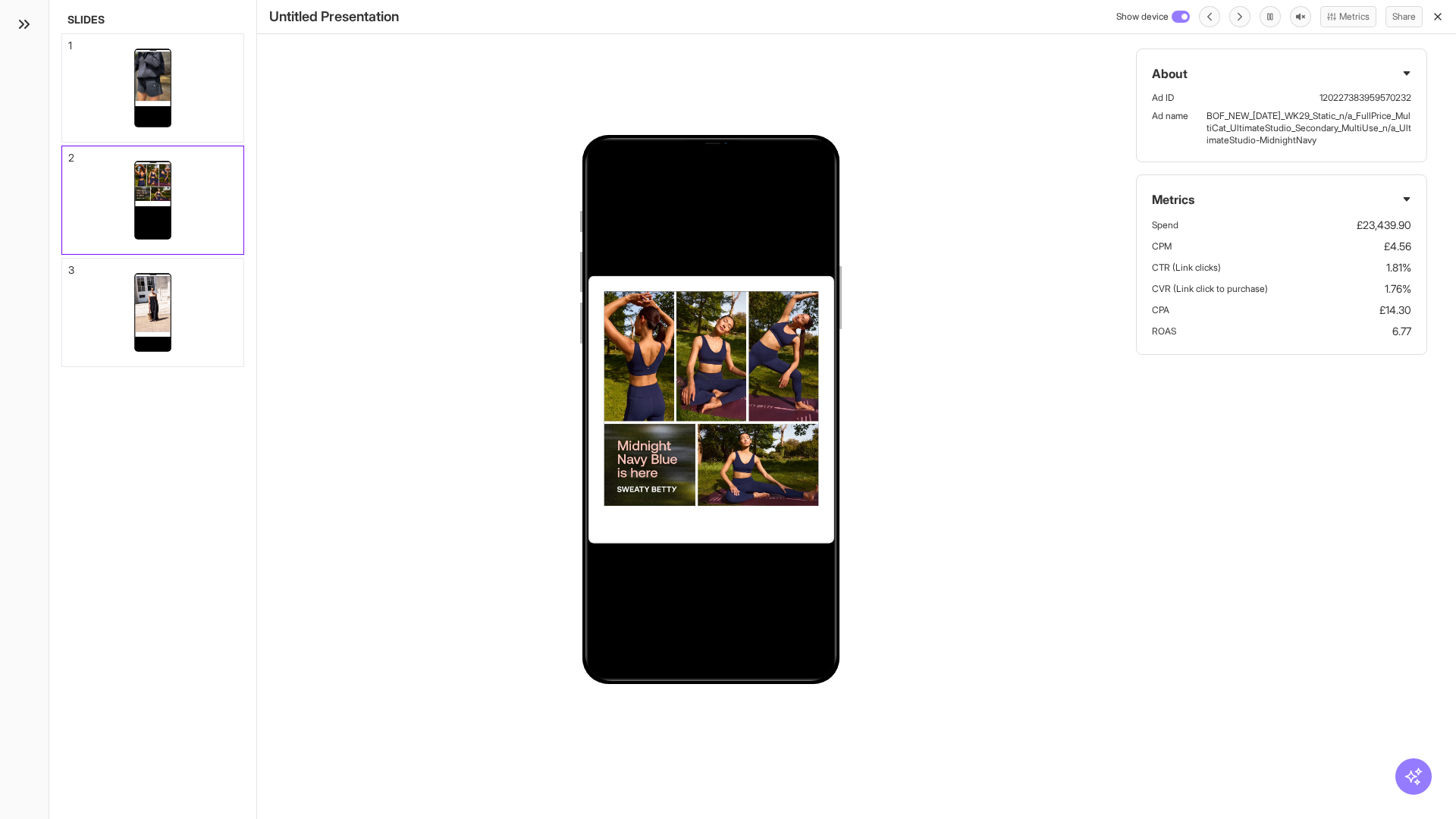
click at [69, 266] on div "3" at bounding box center [72, 270] width 6 height 10
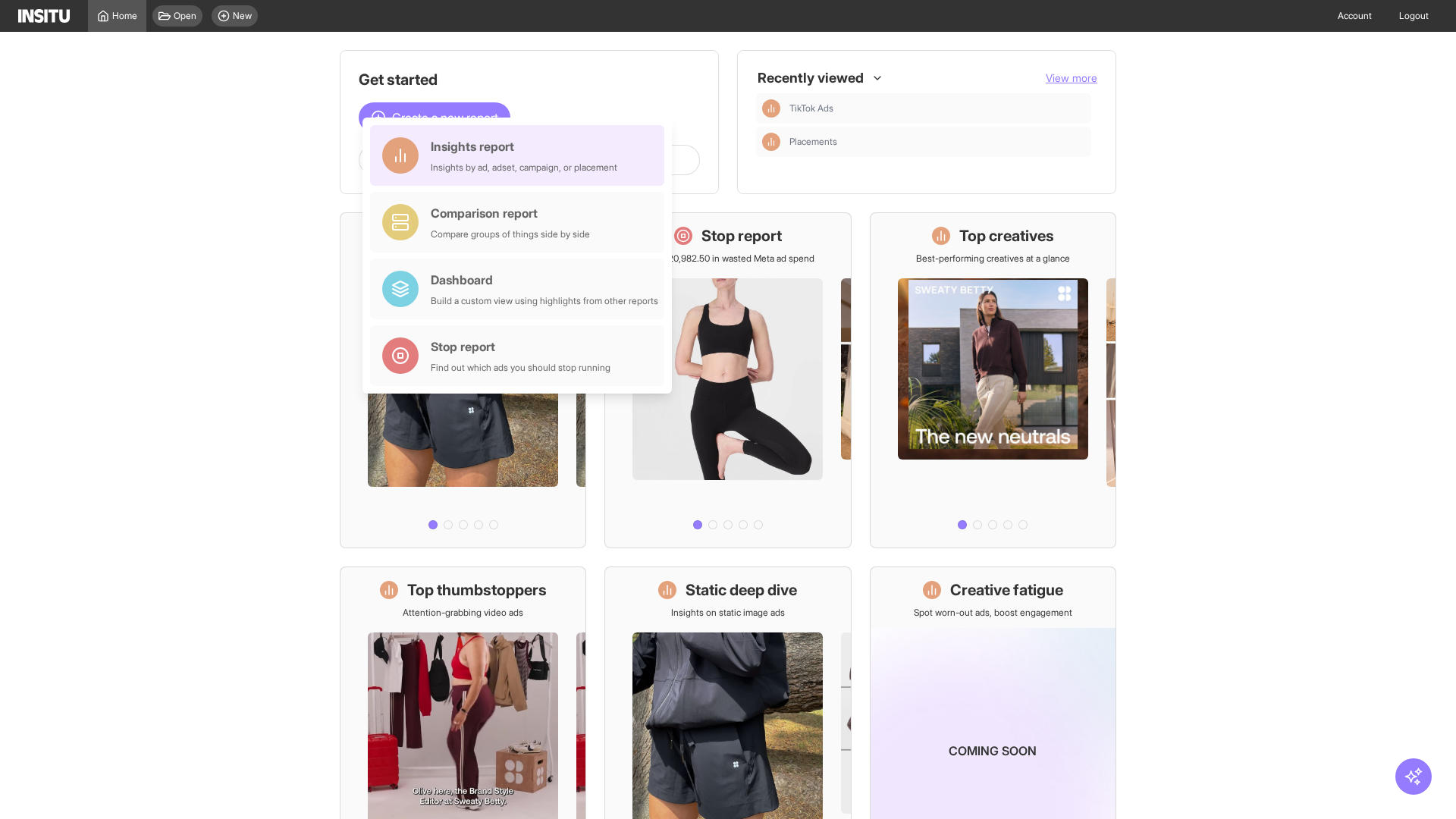
click at [521, 155] on div "Insights report Insights by ad, adset, campaign, or placement" at bounding box center [524, 155] width 187 height 36
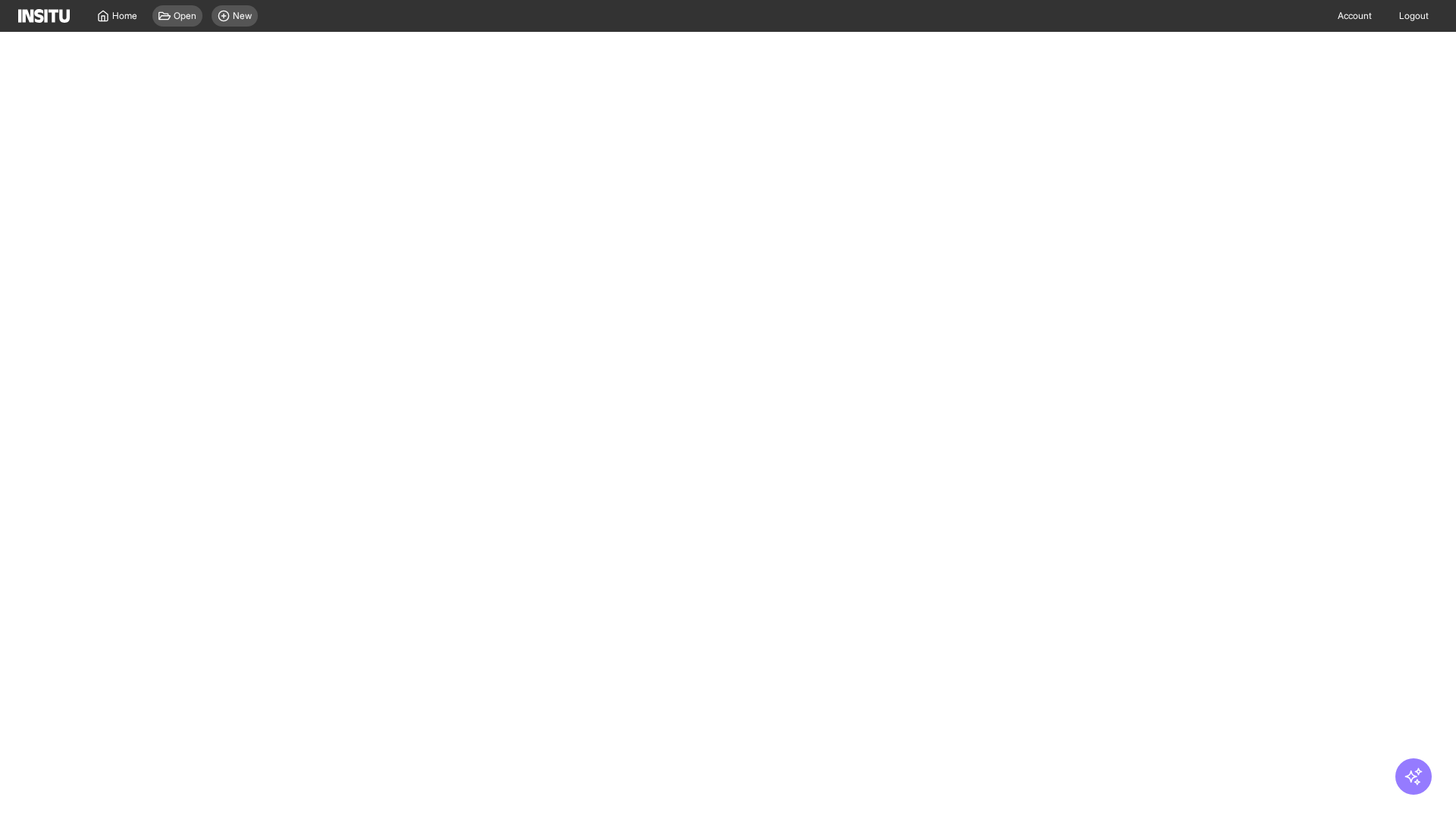
select select "**"
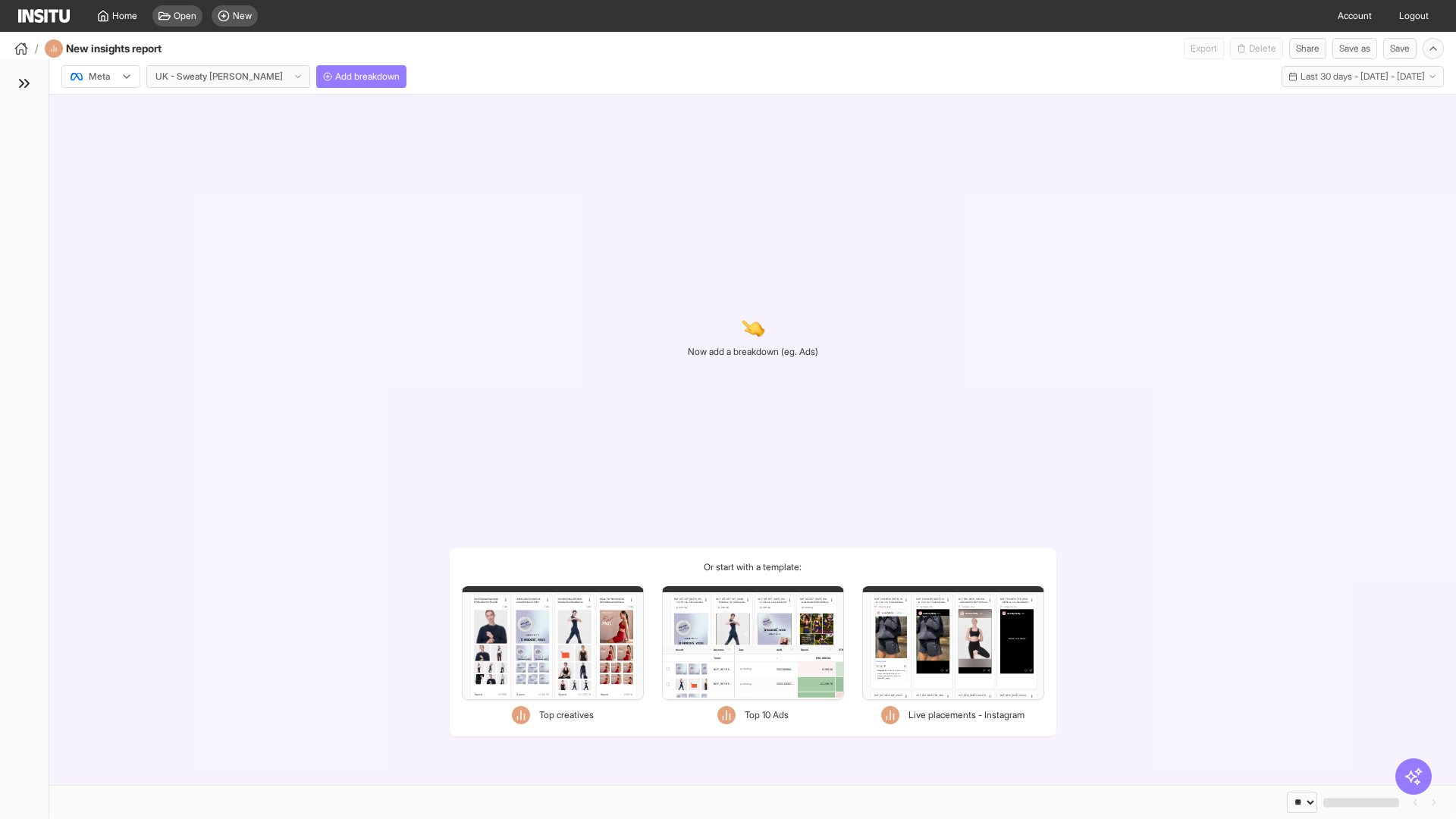
click at [101, 77] on div at bounding box center [90, 76] width 43 height 15
click at [100, 109] on span "Meta" at bounding box center [99, 109] width 21 height 13
click at [335, 77] on span "Add breakdown" at bounding box center [368, 76] width 65 height 12
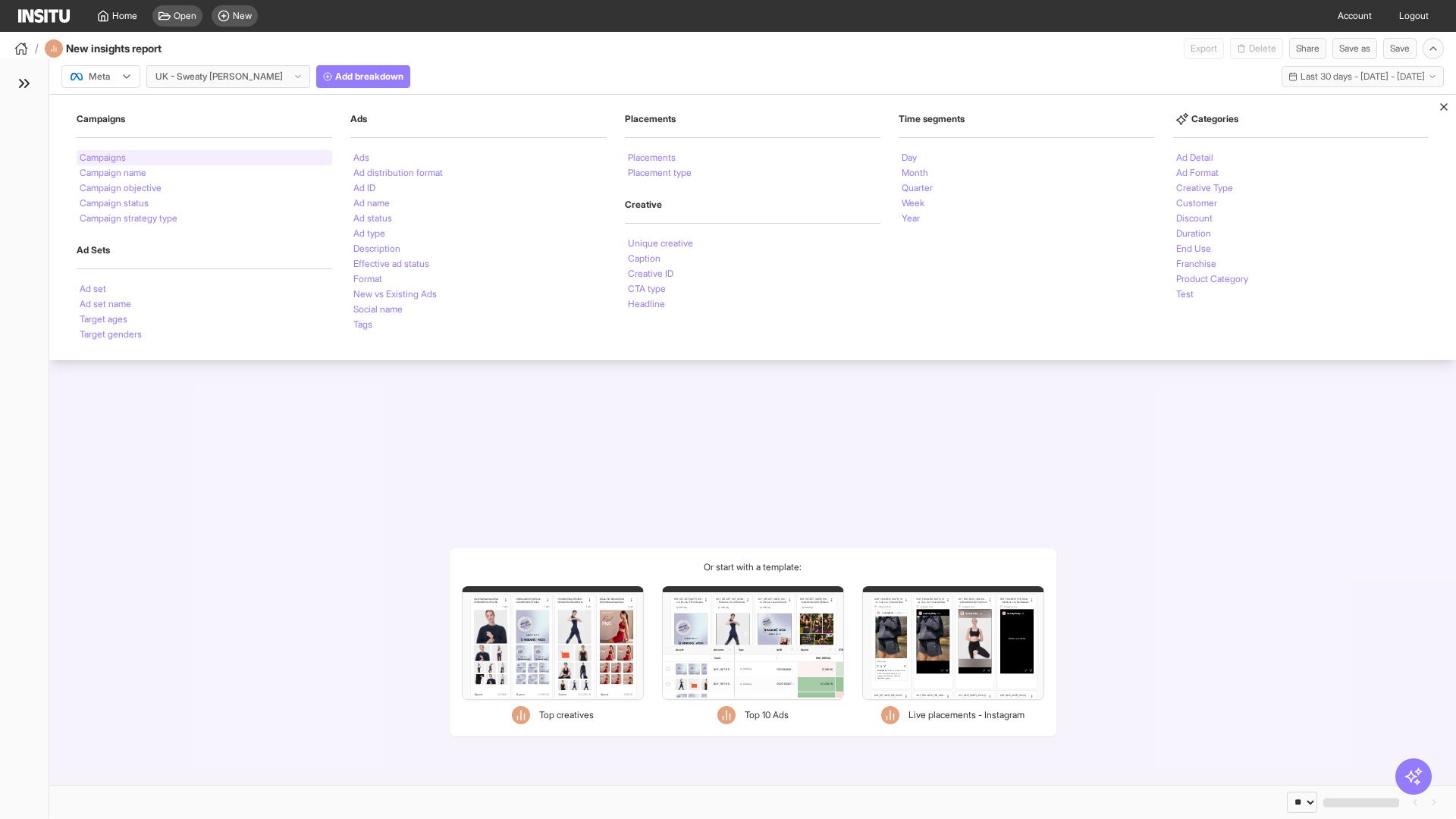
click at [104, 158] on li "Campaigns" at bounding box center [103, 158] width 47 height 9
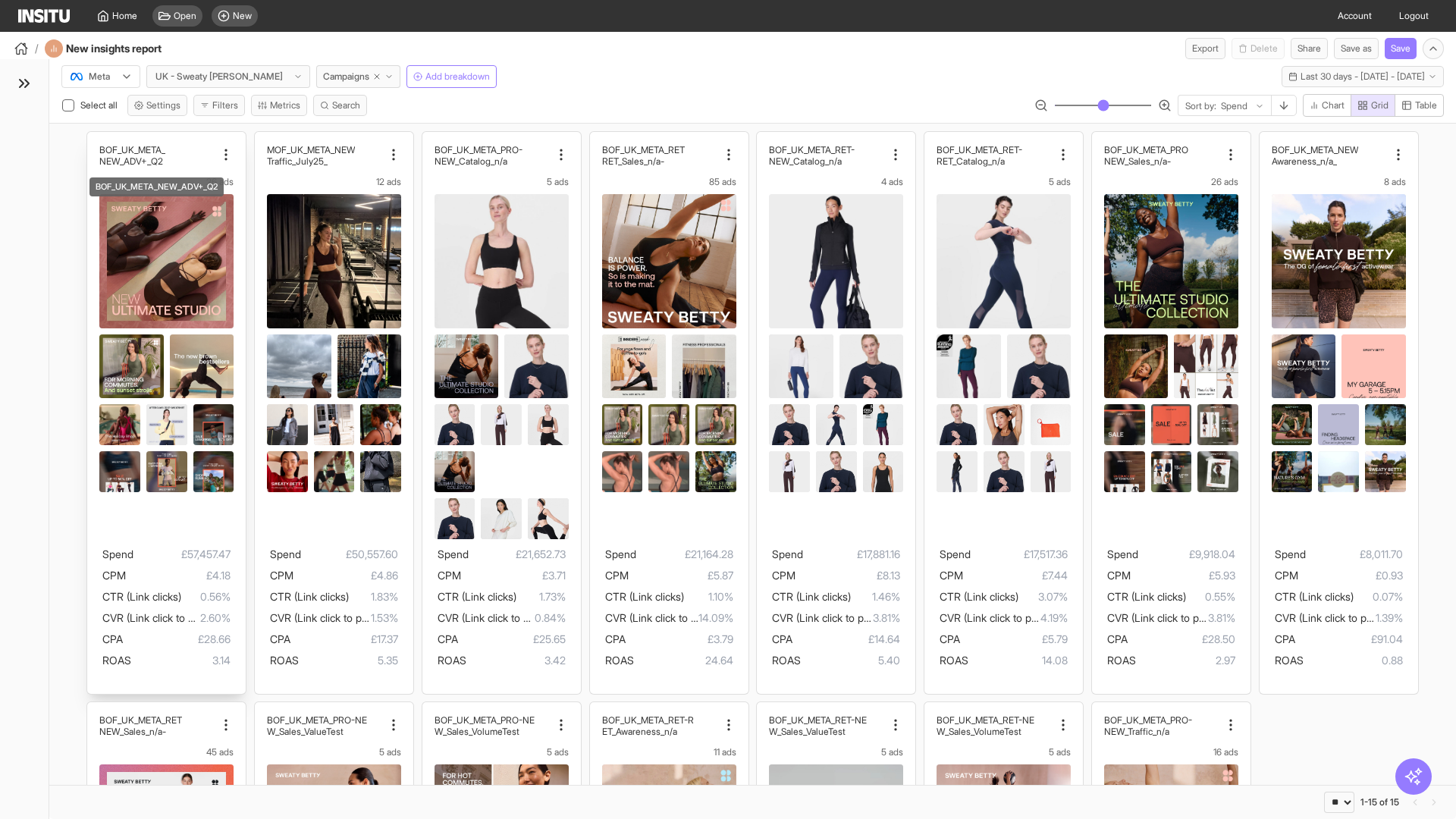
click at [95, 139] on div "BOF_UK_META_ NEW_ADV+_Q2 26 ads Spend £57,457.47 CPM £4.18 CTR (Link clicks) 0.…" at bounding box center [166, 413] width 159 height 562
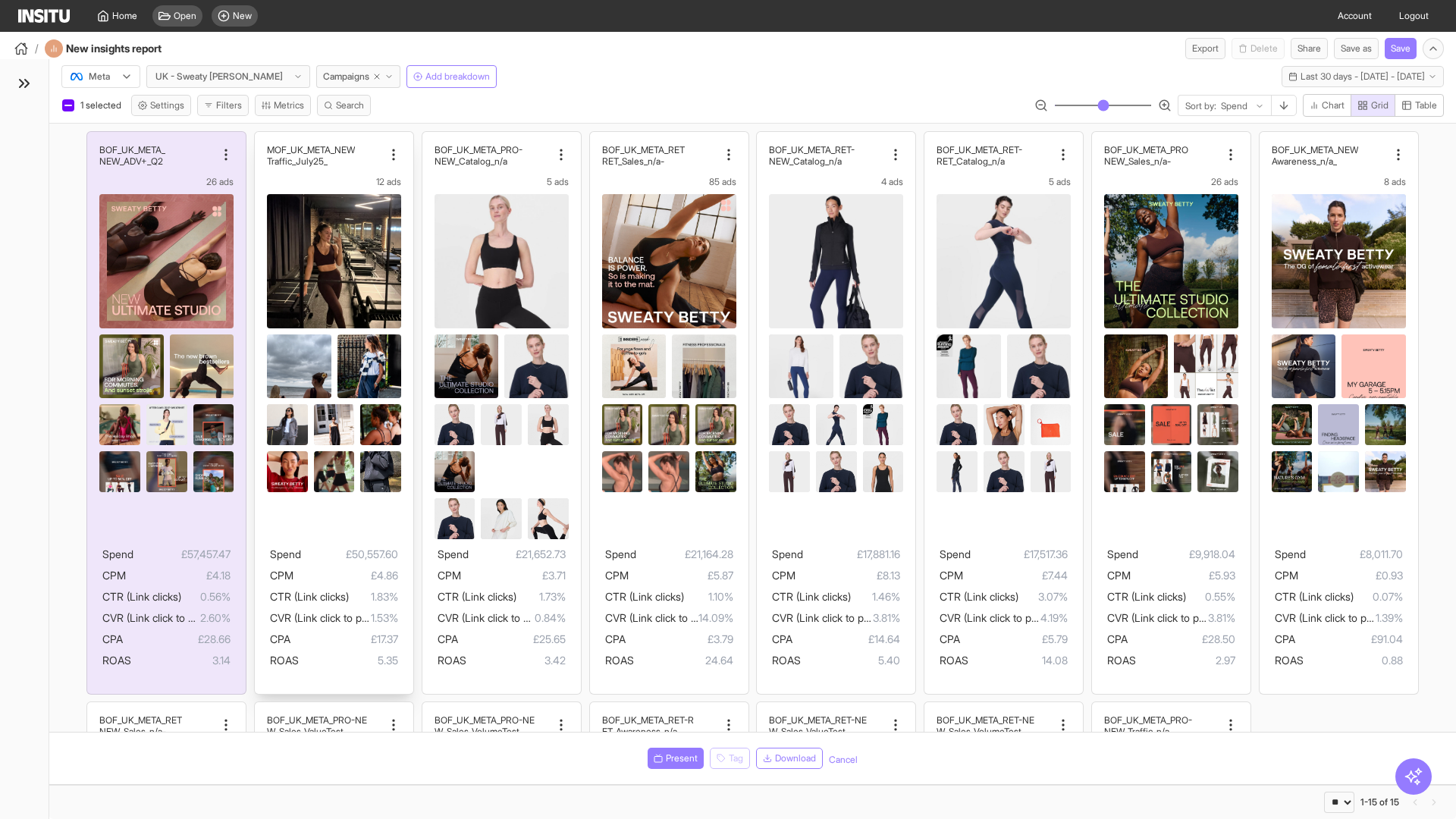
click at [262, 139] on div "MOF_UK_META_NEW _Traffic_July25 12 ads Spend £50,557.60 CPM £4.86 CTR (Link cli…" at bounding box center [334, 413] width 159 height 562
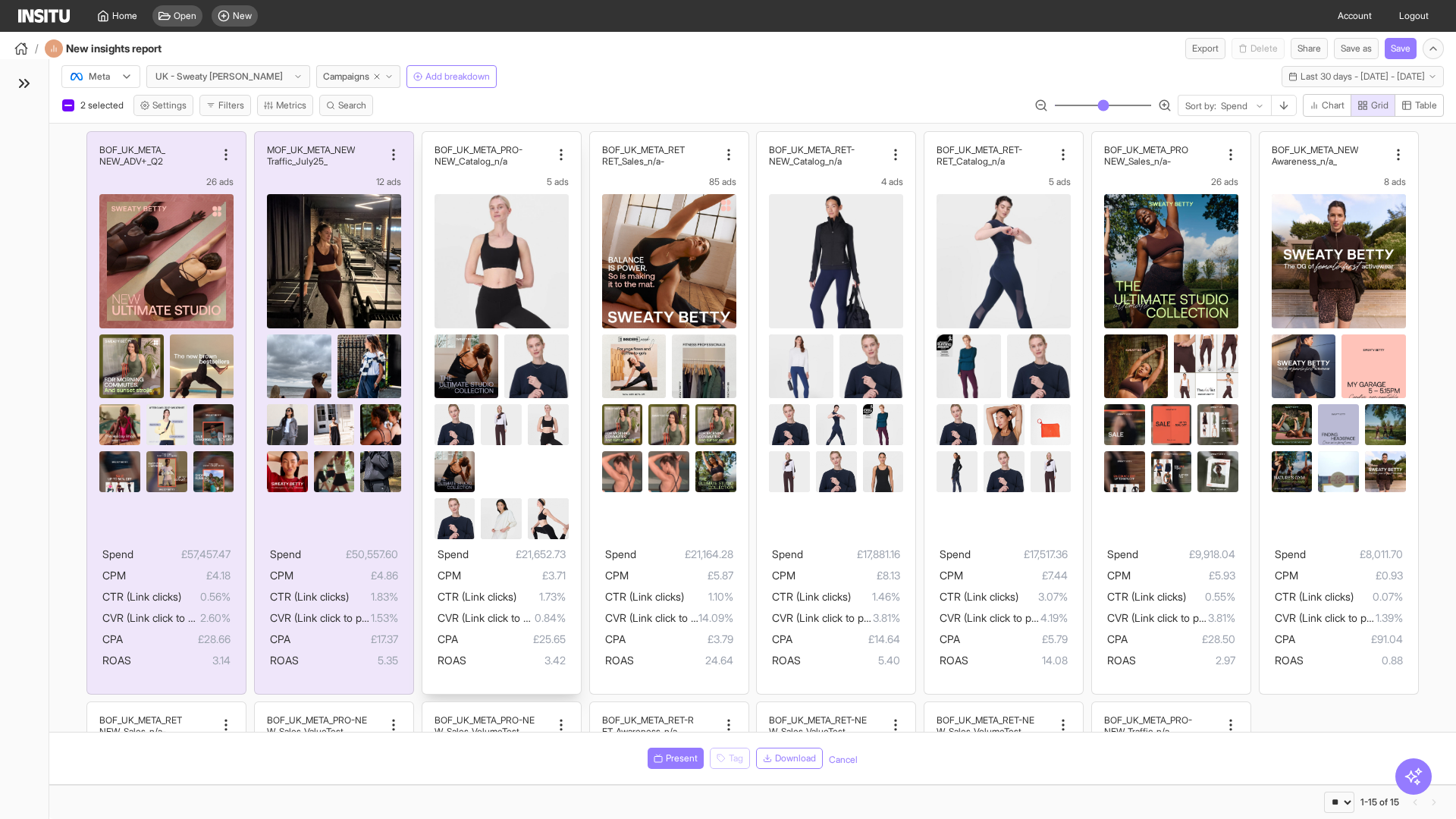
click at [429, 139] on div "BOF_UK_META_PRO- NEW_Catalog_n/a 5 ads Spend £21,652.73 CPM £3.71 CTR (Link cli…" at bounding box center [502, 413] width 159 height 562
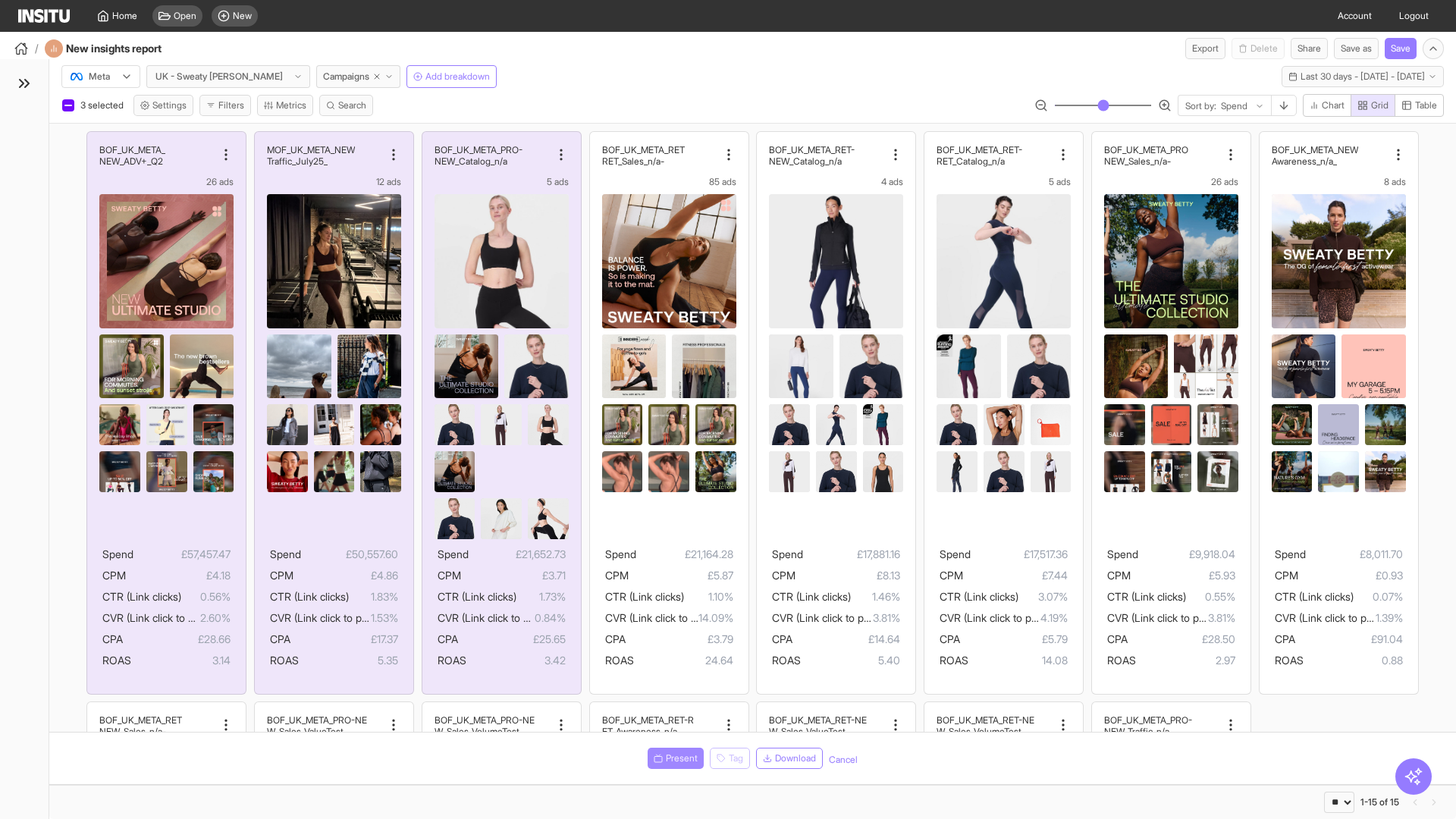
click at [673, 758] on span "Present" at bounding box center [681, 758] width 32 height 12
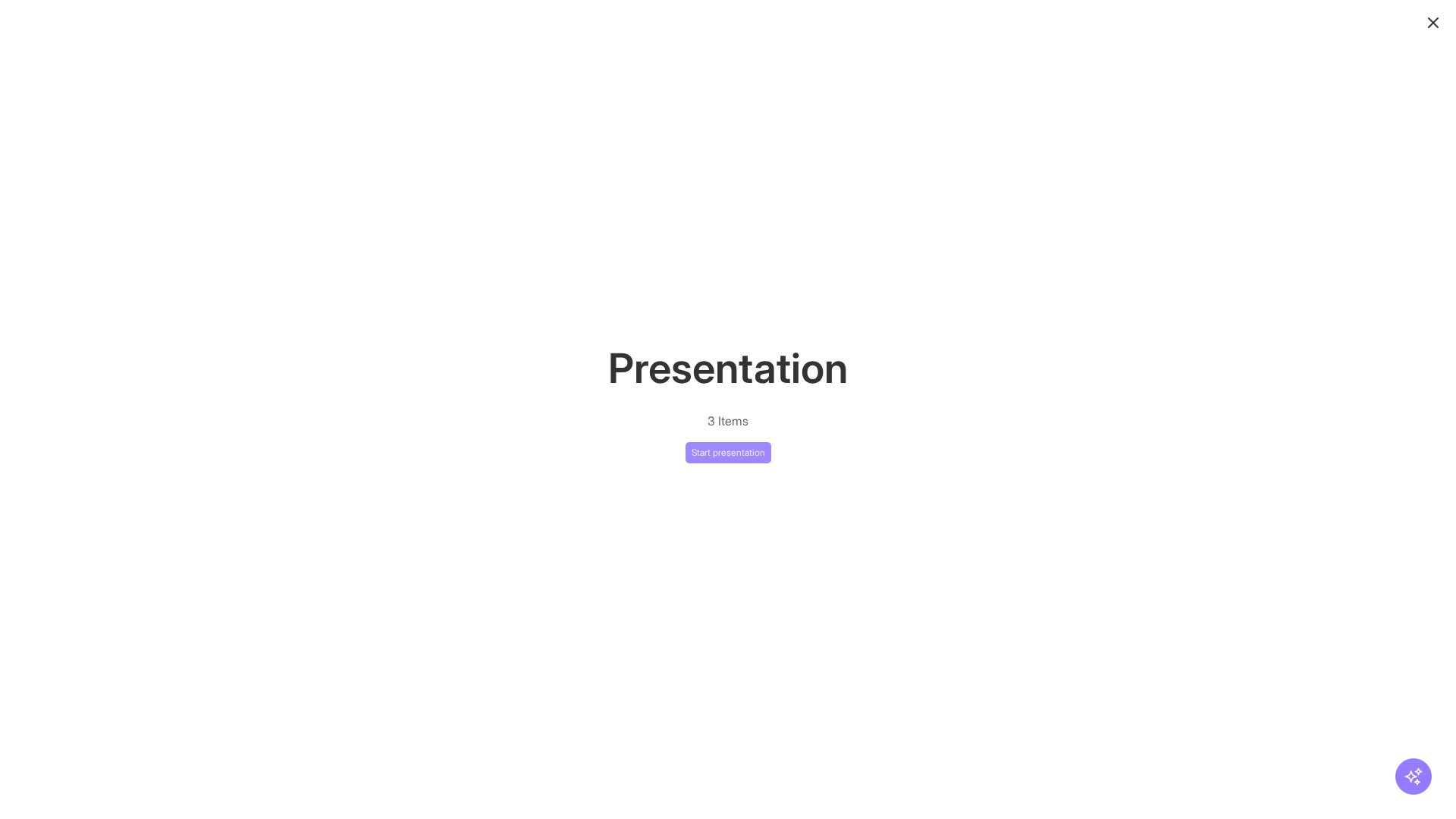
click at [728, 452] on button "Start presentation" at bounding box center [728, 453] width 86 height 21
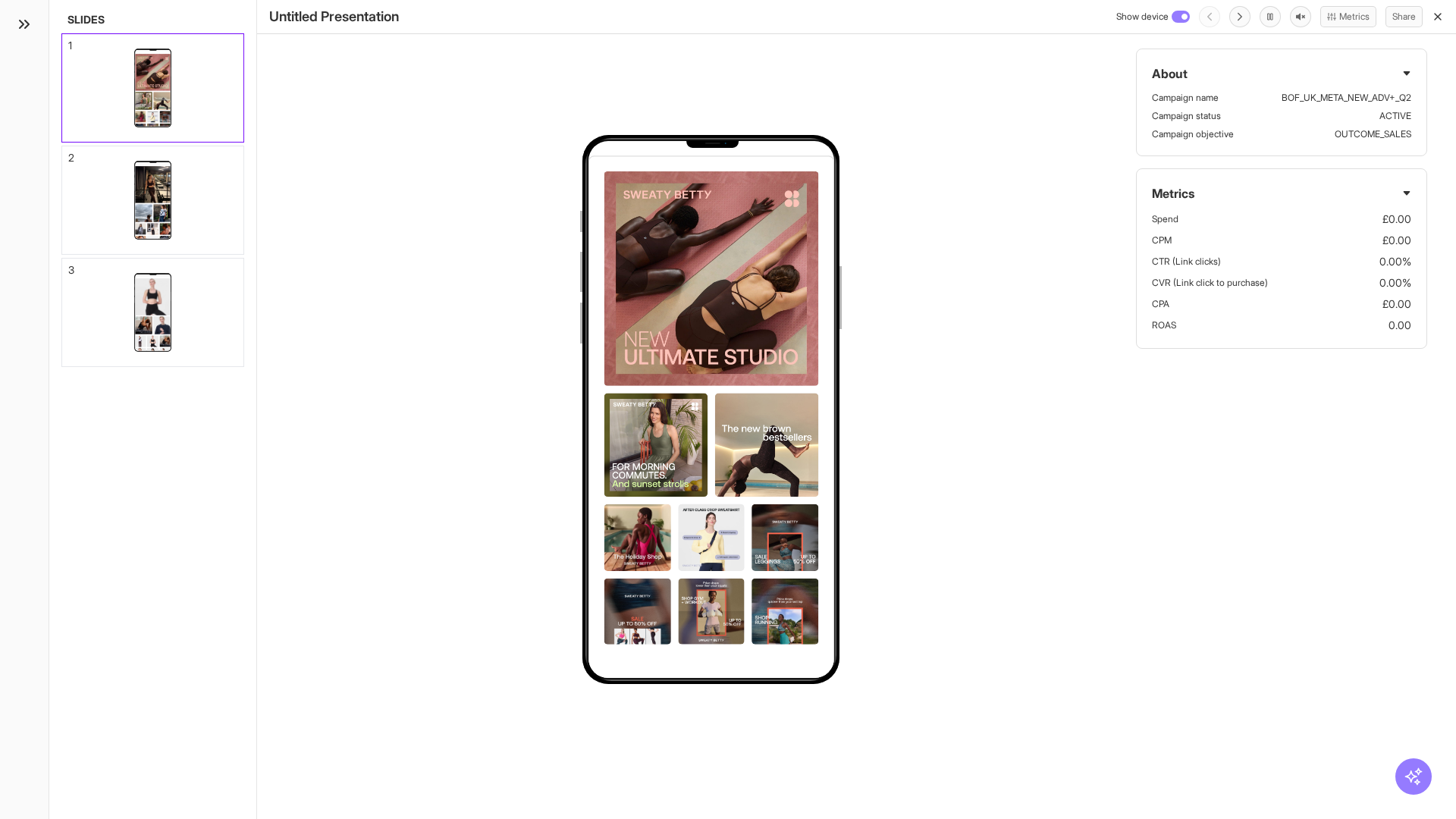
click at [69, 41] on div "1" at bounding box center [70, 45] width 4 height 10
click at [69, 153] on div "2" at bounding box center [72, 157] width 6 height 10
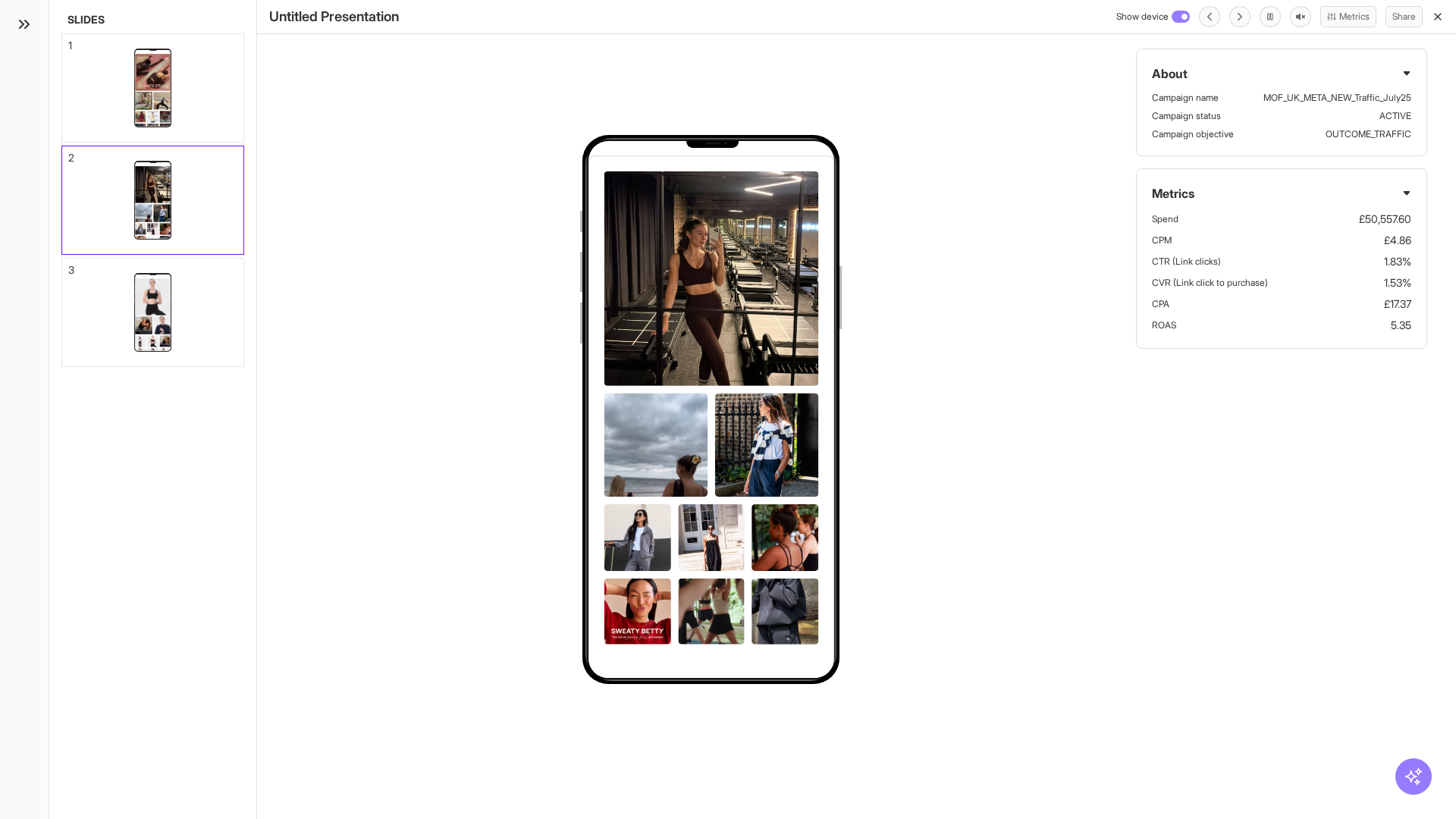
click at [69, 266] on div "3" at bounding box center [72, 270] width 6 height 10
